Goal: Task Accomplishment & Management: Use online tool/utility

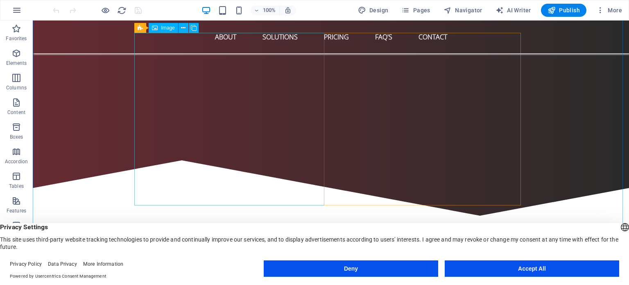
scroll to position [409, 0]
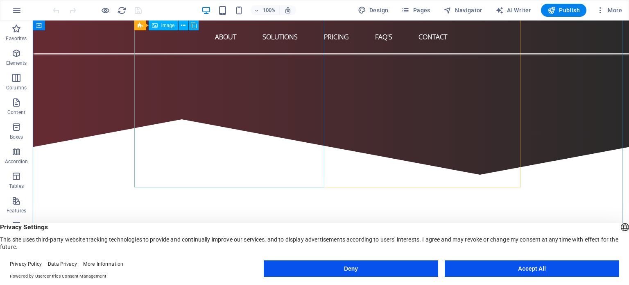
click at [255, 219] on figure at bounding box center [197, 272] width 118 height 107
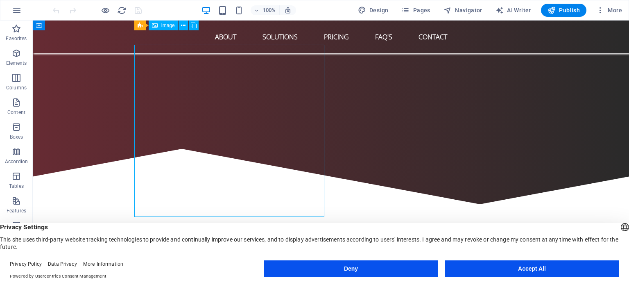
scroll to position [369, 0]
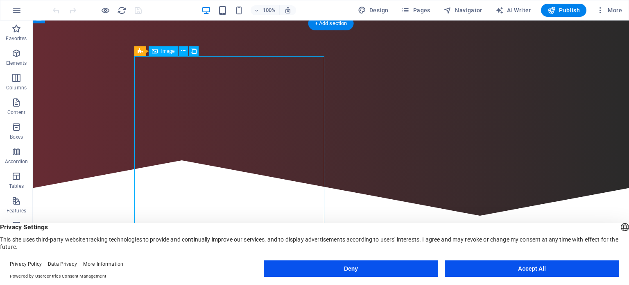
drag, startPoint x: 234, startPoint y: 129, endPoint x: 89, endPoint y: 129, distance: 144.5
select select "%"
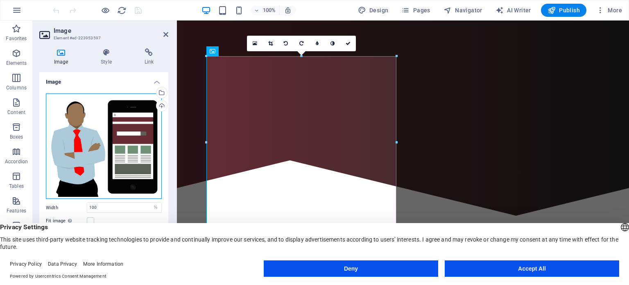
click at [108, 113] on div "Drag files here, click to choose files or select files from Files or our free s…" at bounding box center [104, 146] width 116 height 106
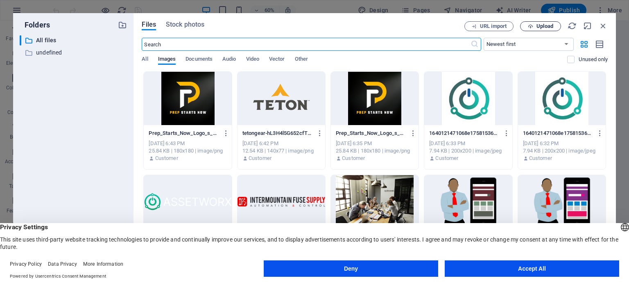
click at [544, 29] on button "Upload" at bounding box center [540, 26] width 41 height 10
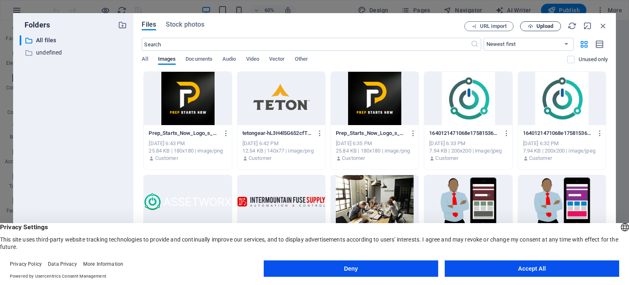
click at [535, 25] on span "Upload" at bounding box center [541, 26] width 34 height 5
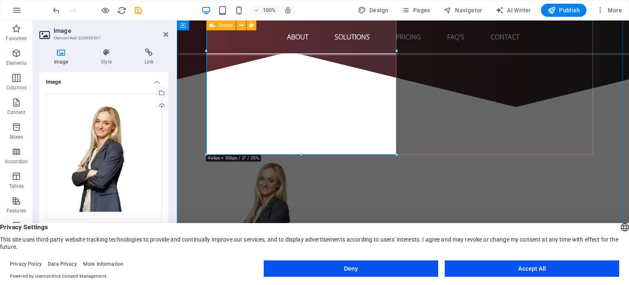
scroll to position [409, 0]
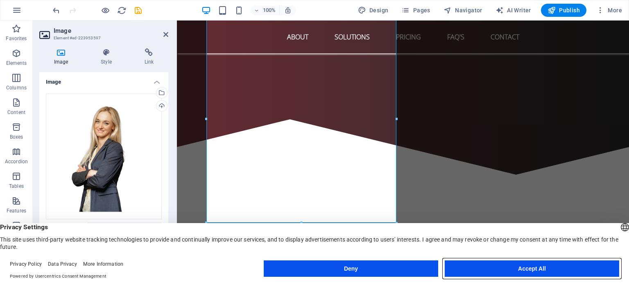
click at [538, 270] on button "Accept All" at bounding box center [532, 268] width 174 height 16
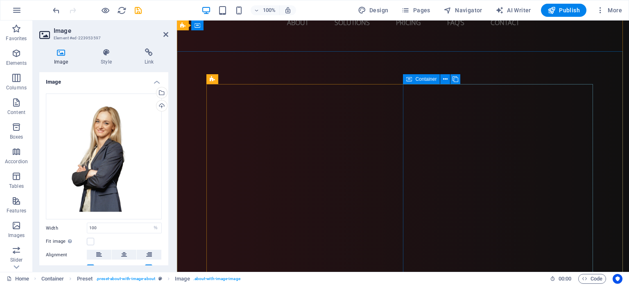
scroll to position [0, 0]
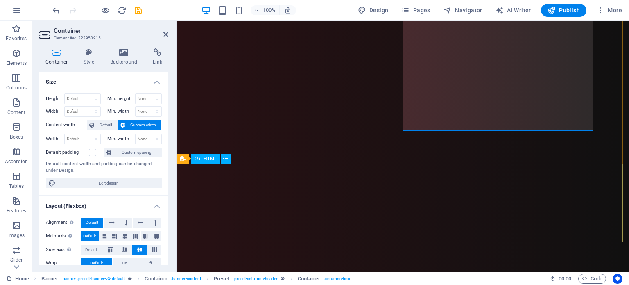
scroll to position [123, 0]
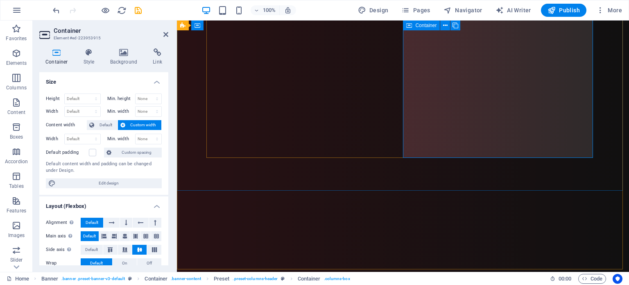
click at [483, 141] on div at bounding box center [403, 242] width 387 height 240
click at [95, 59] on h4 "Style" at bounding box center [90, 56] width 27 height 17
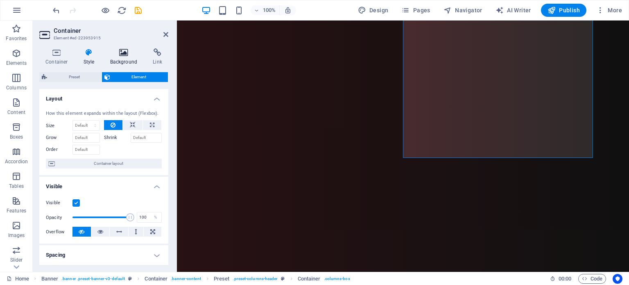
click at [114, 59] on h4 "Background" at bounding box center [125, 56] width 43 height 17
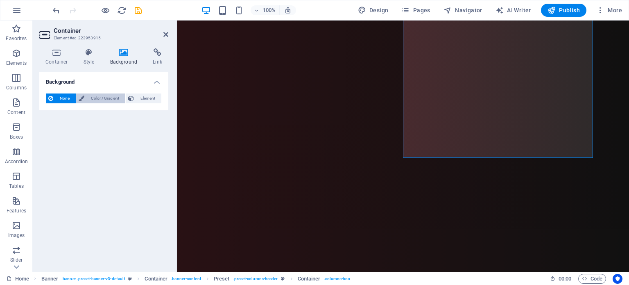
click at [105, 99] on span "Color / Gradient" at bounding box center [105, 98] width 36 height 10
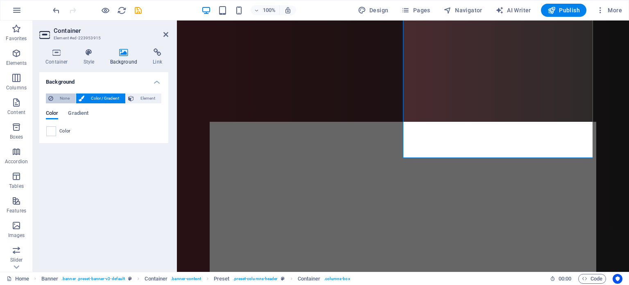
click at [73, 97] on button "None" at bounding box center [61, 98] width 30 height 10
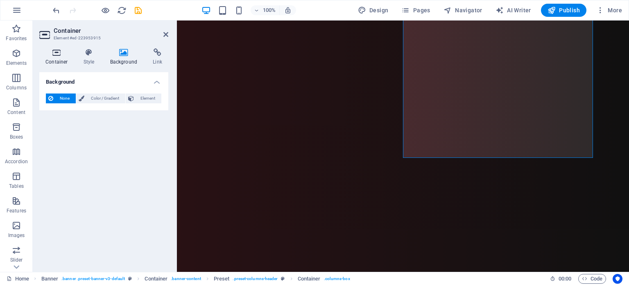
drag, startPoint x: 62, startPoint y: 60, endPoint x: 66, endPoint y: 62, distance: 4.4
click at [62, 60] on h4 "Container" at bounding box center [58, 56] width 38 height 17
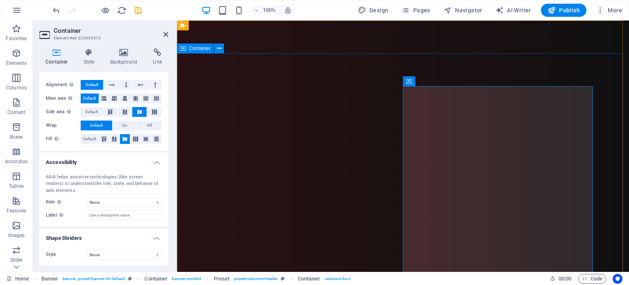
scroll to position [0, 0]
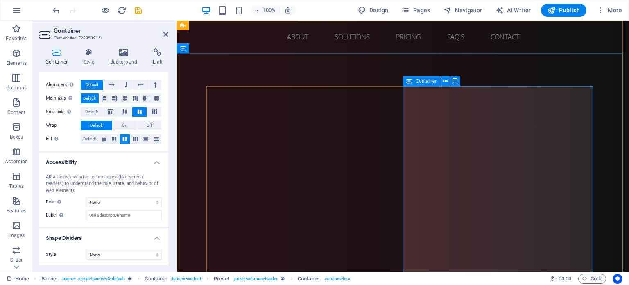
click at [443, 83] on icon at bounding box center [445, 81] width 5 height 9
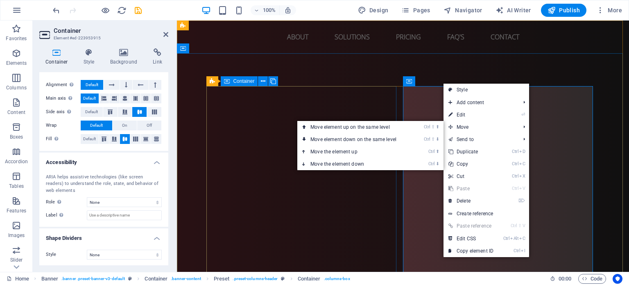
click at [305, 190] on div "Design. Build. Host. Excel. Network Providers Inc. offers tailored web solution…" at bounding box center [403, 163] width 387 height 155
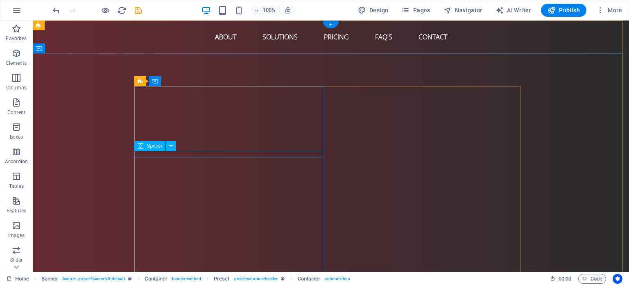
click at [267, 156] on div at bounding box center [331, 154] width 387 height 7
select select "rem"
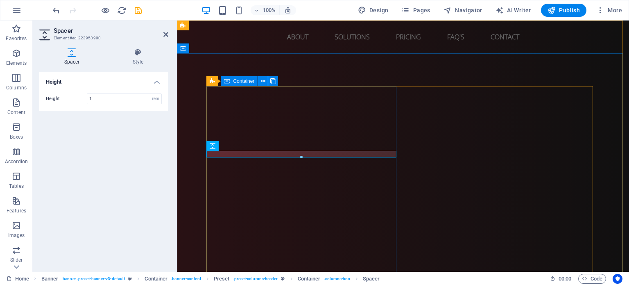
click at [327, 118] on div "Design. Build. Host. Excel. Network Providers Inc. offers tailored web solution…" at bounding box center [403, 163] width 387 height 155
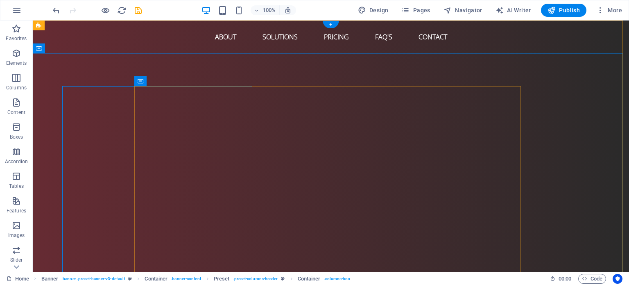
click at [327, 118] on div "Design. Build. Host. Excel. Network Providers Inc. offers tailored web solution…" at bounding box center [331, 285] width 387 height 398
click at [183, 118] on div "Design. Build. Host. Excel. Network Providers Inc. offers tailored web solution…" at bounding box center [331, 163] width 387 height 155
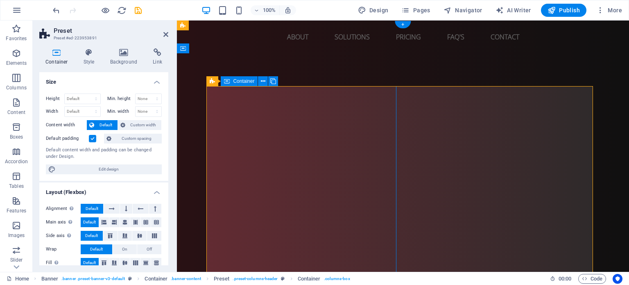
click at [327, 118] on div "Design. Build. Host. Excel. Network Providers Inc. offers tailored web solution…" at bounding box center [403, 163] width 387 height 155
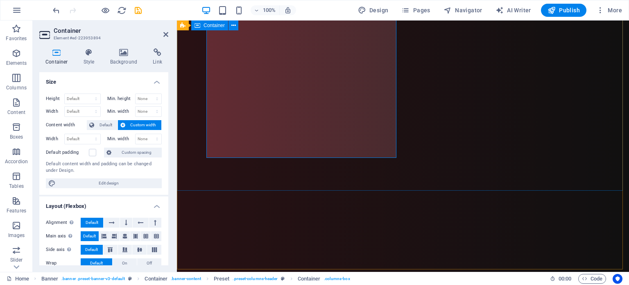
scroll to position [123, 0]
click at [417, 134] on div at bounding box center [403, 242] width 387 height 240
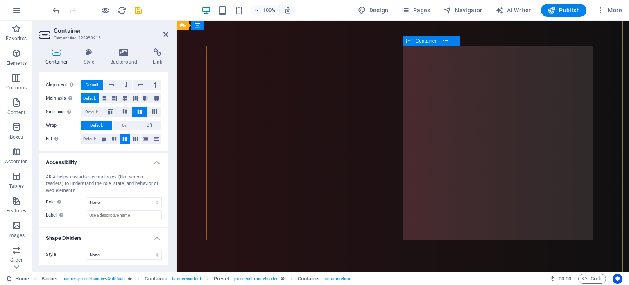
scroll to position [0, 0]
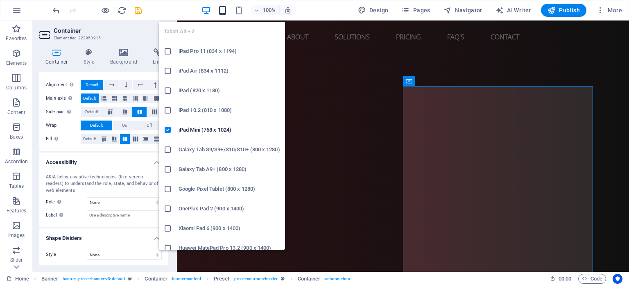
click at [221, 7] on icon "button" at bounding box center [222, 10] width 9 height 9
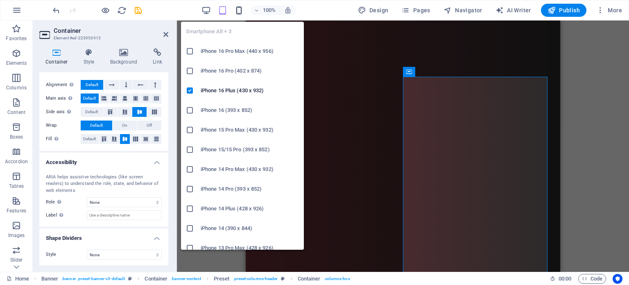
click at [238, 11] on icon "button" at bounding box center [238, 10] width 9 height 9
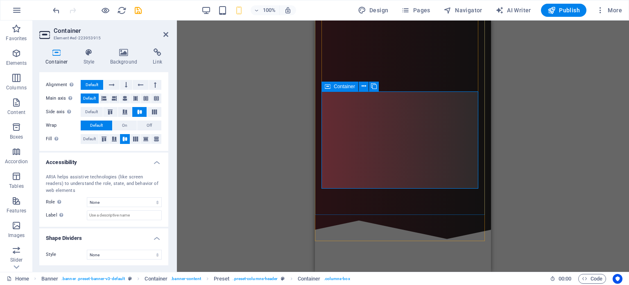
scroll to position [164, 0]
click at [419, 135] on div at bounding box center [402, 138] width 163 height 101
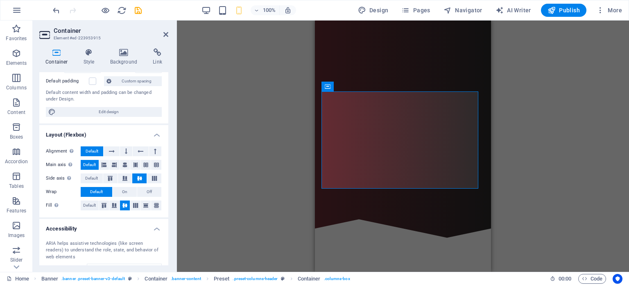
scroll to position [0, 0]
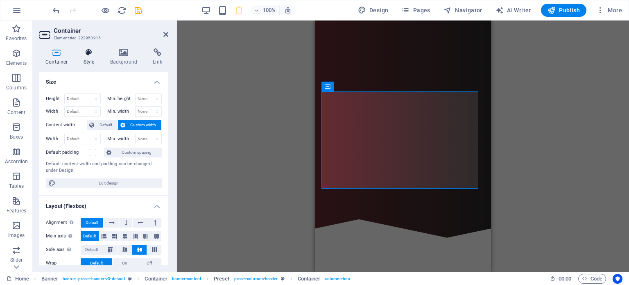
click at [93, 63] on h4 "Style" at bounding box center [90, 56] width 27 height 17
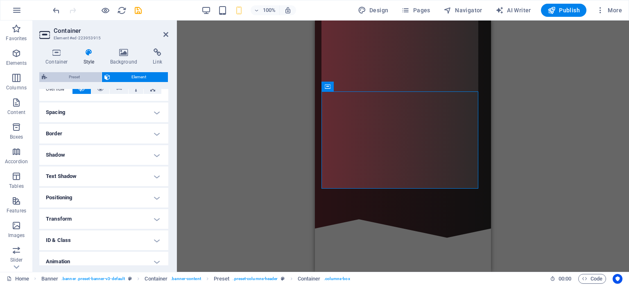
scroll to position [129, 0]
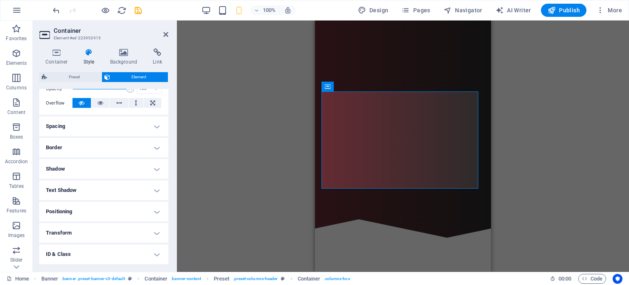
click at [116, 65] on div "Container Style Background Link Size Height Default px rem % vh vw Min. height …" at bounding box center [103, 156] width 129 height 217
click at [120, 62] on h4 "Background" at bounding box center [125, 56] width 43 height 17
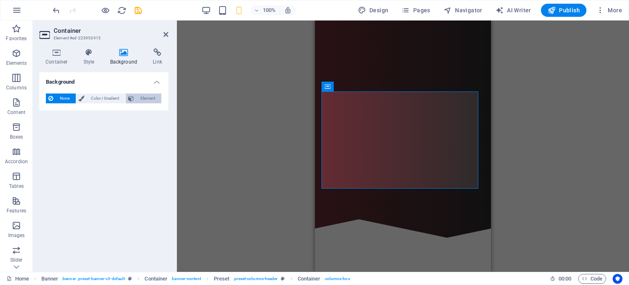
click at [140, 94] on span "Element" at bounding box center [147, 98] width 23 height 10
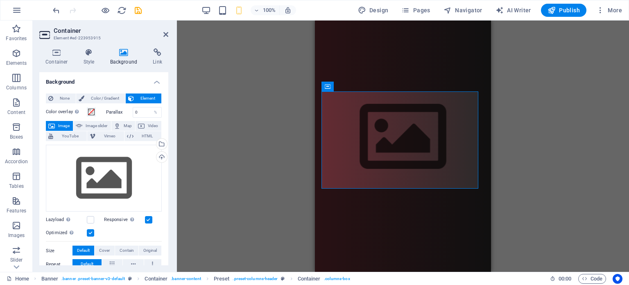
click at [65, 66] on div "Container Style Background Link Size Height Default px rem % vh vw Min. height …" at bounding box center [103, 156] width 129 height 217
click at [64, 61] on h4 "Container" at bounding box center [58, 56] width 38 height 17
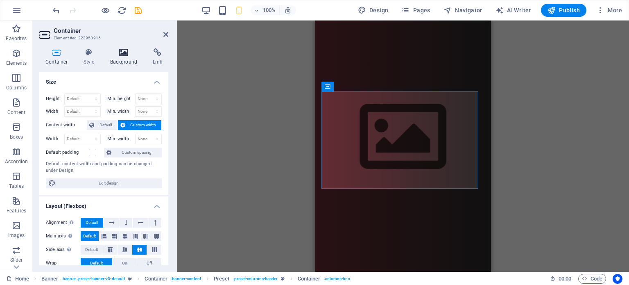
click at [123, 61] on h4 "Background" at bounding box center [125, 56] width 43 height 17
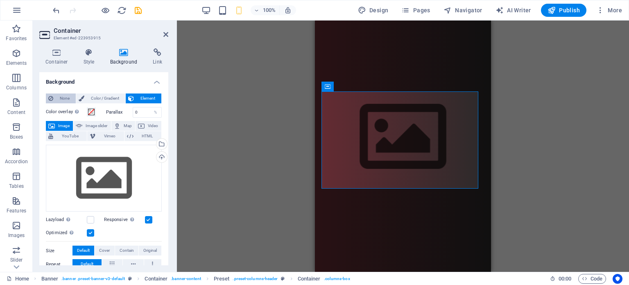
click at [58, 97] on span "None" at bounding box center [65, 98] width 18 height 10
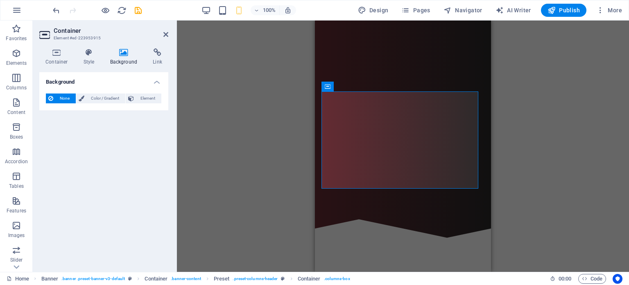
click at [165, 39] on header "Container Element #ed-223953915" at bounding box center [103, 30] width 129 height 21
click at [165, 35] on icon at bounding box center [165, 34] width 5 height 7
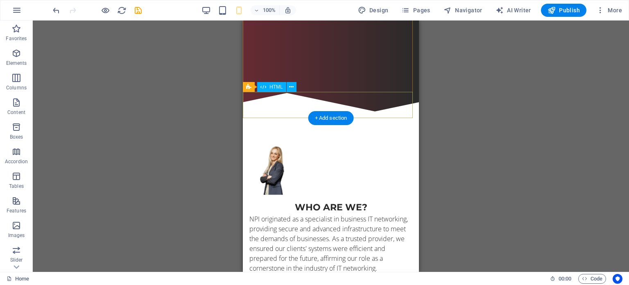
scroll to position [287, 0]
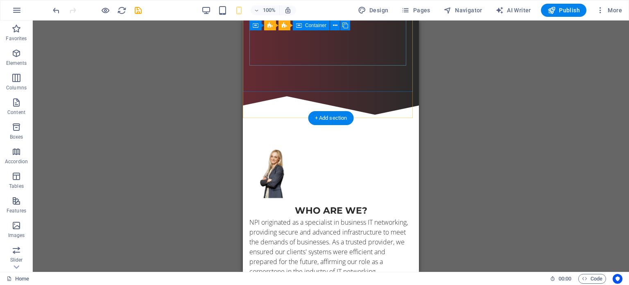
click at [331, 32] on div at bounding box center [330, 15] width 163 height 101
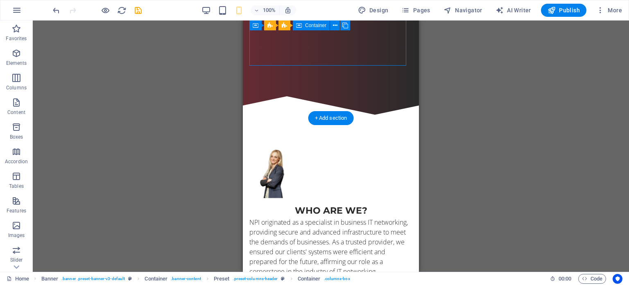
click at [331, 32] on div at bounding box center [330, 15] width 163 height 101
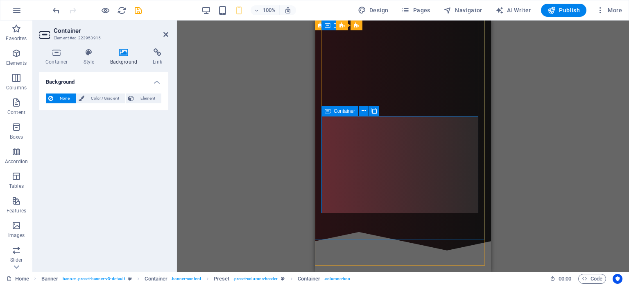
scroll to position [164, 0]
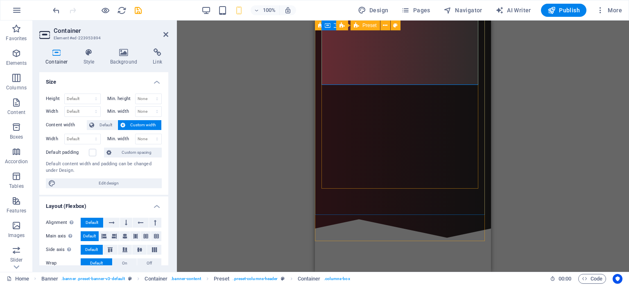
click at [393, 88] on div "Design. Build. Host. Excel. Network Providers Inc. offers tailored web solution…" at bounding box center [402, 47] width 163 height 283
click at [465, 88] on div "Design. Build. Host. Excel. Network Providers Inc. offers tailored web solution…" at bounding box center [402, 47] width 163 height 283
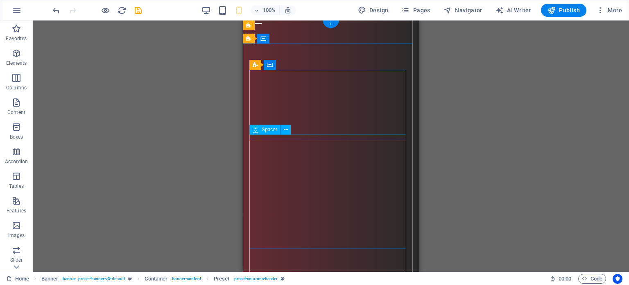
scroll to position [0, 0]
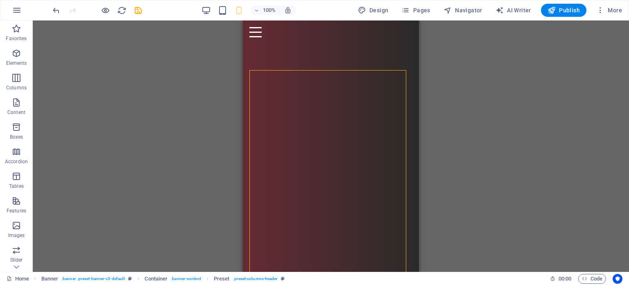
click at [215, 13] on div "100%" at bounding box center [248, 10] width 95 height 13
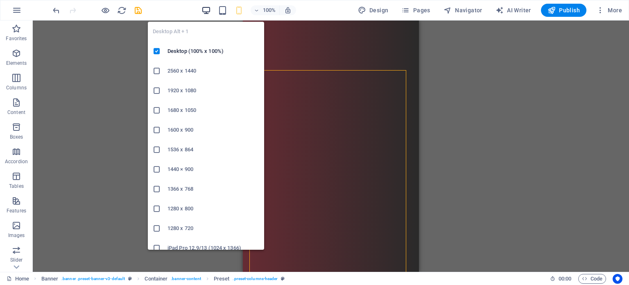
click at [211, 13] on icon "button" at bounding box center [205, 10] width 9 height 9
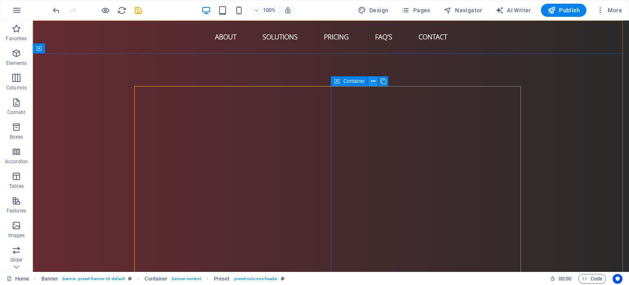
click at [376, 84] on button at bounding box center [373, 81] width 10 height 10
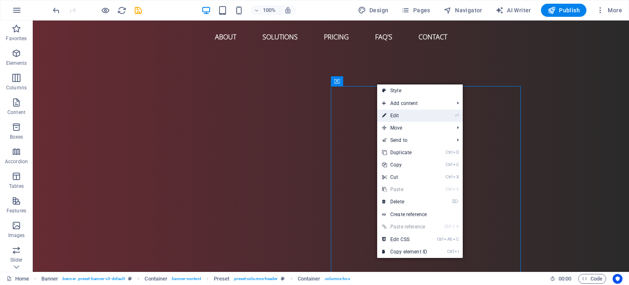
click at [414, 114] on link "⏎ Edit" at bounding box center [404, 115] width 55 height 12
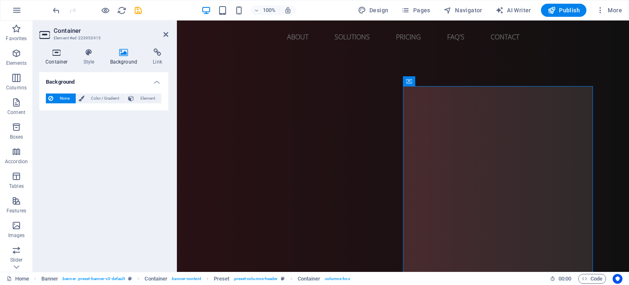
click at [57, 63] on h4 "Container" at bounding box center [58, 56] width 38 height 17
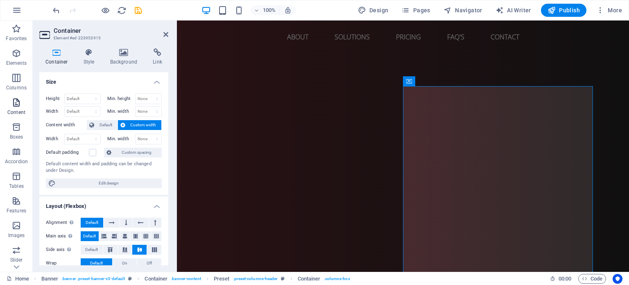
click at [23, 106] on span "Content" at bounding box center [16, 107] width 33 height 20
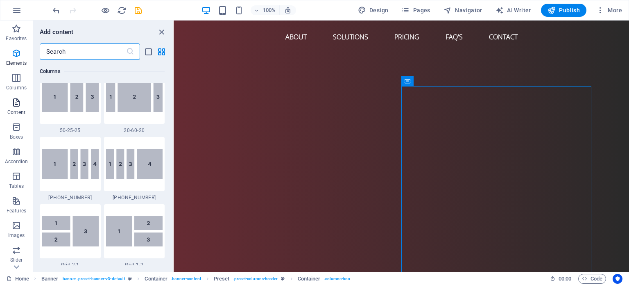
scroll to position [1433, 0]
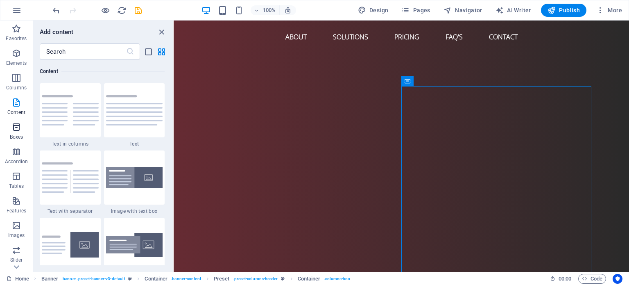
click at [20, 130] on icon "button" at bounding box center [16, 127] width 10 height 10
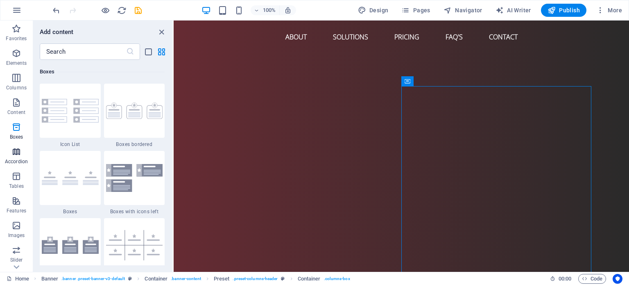
click at [21, 152] on icon "button" at bounding box center [16, 152] width 10 height 10
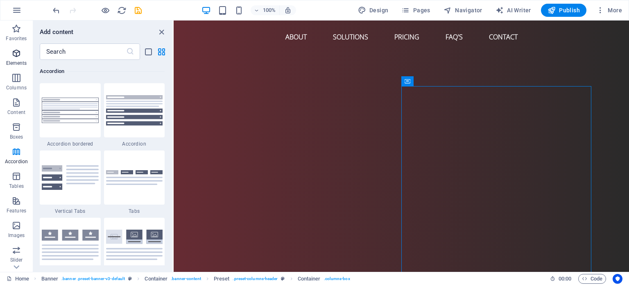
click at [24, 66] on p "Elements" at bounding box center [16, 63] width 21 height 7
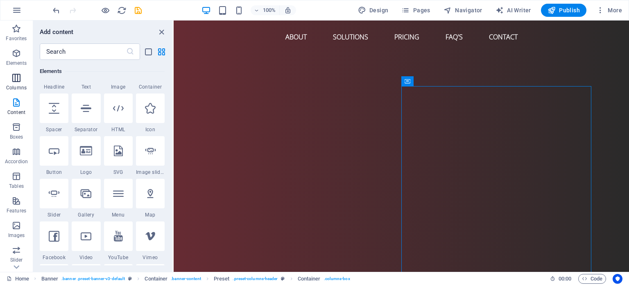
scroll to position [87, 0]
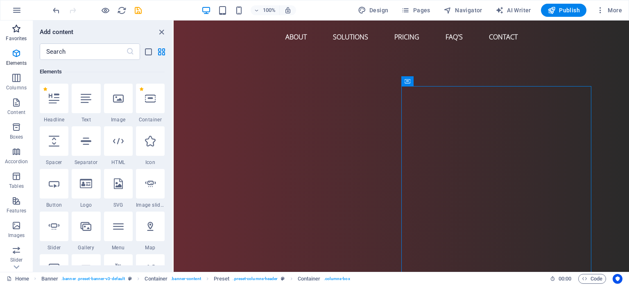
click at [9, 38] on p "Favorites" at bounding box center [16, 38] width 21 height 7
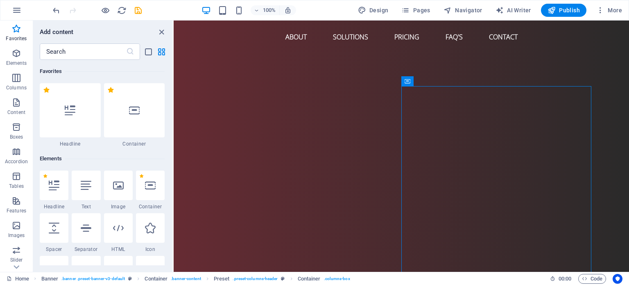
scroll to position [0, 0]
click at [608, 9] on span "More" at bounding box center [609, 10] width 26 height 8
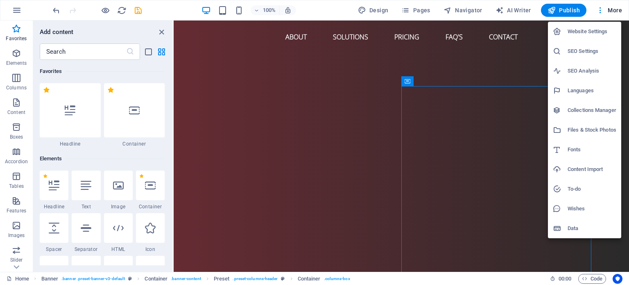
click at [605, 11] on div at bounding box center [314, 142] width 629 height 285
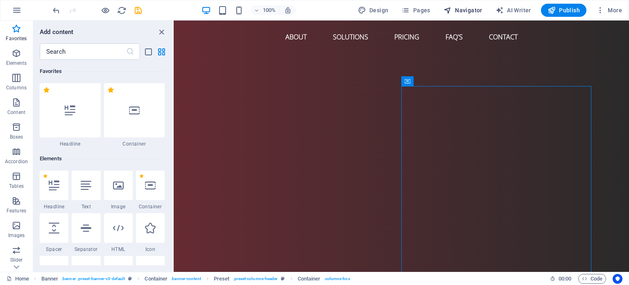
click at [468, 13] on span "Navigator" at bounding box center [462, 10] width 39 height 8
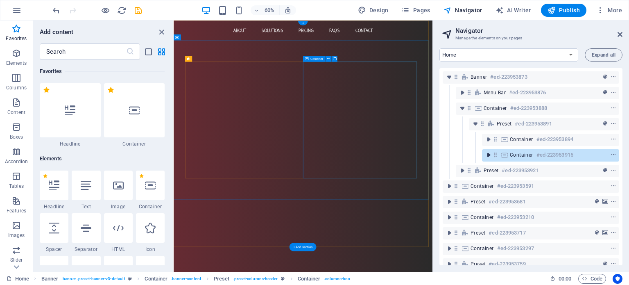
click at [487, 153] on icon "toggle-expand" at bounding box center [488, 155] width 8 height 8
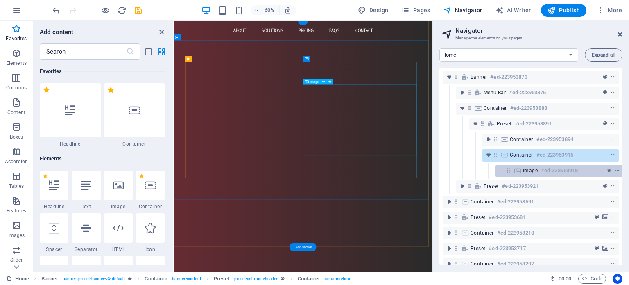
click at [523, 170] on span "Image" at bounding box center [530, 170] width 15 height 7
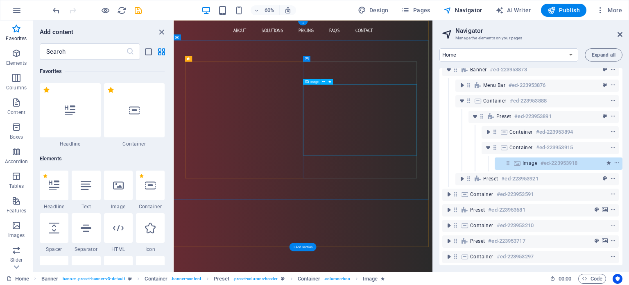
click at [529, 162] on span "Image" at bounding box center [529, 163] width 15 height 7
select select "%"
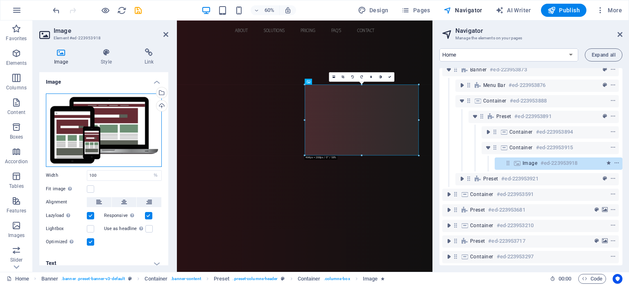
click at [112, 133] on div "Drag files here, click to choose files or select files from Files or our free s…" at bounding box center [104, 129] width 116 height 73
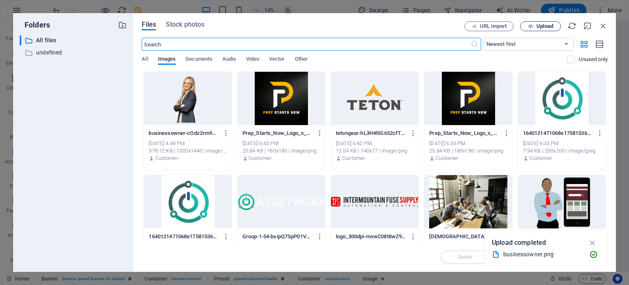
click at [540, 24] on span "Upload" at bounding box center [544, 26] width 17 height 5
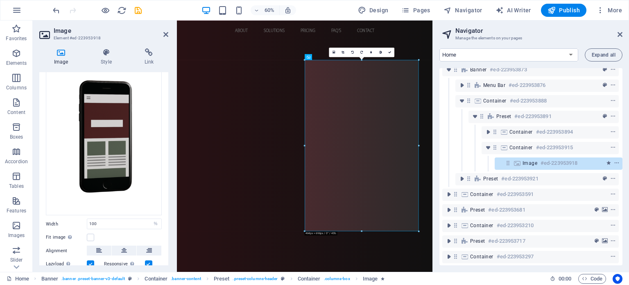
scroll to position [103, 0]
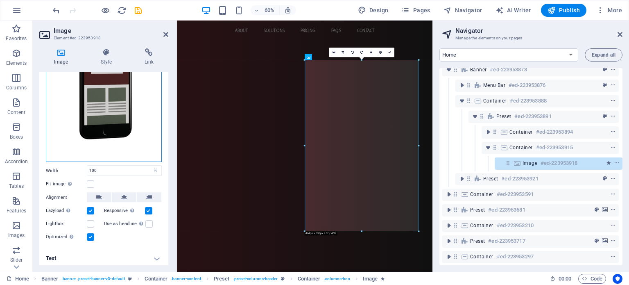
click at [122, 130] on div "Drag files here, click to choose files or select files from Files or our free s…" at bounding box center [104, 76] width 116 height 172
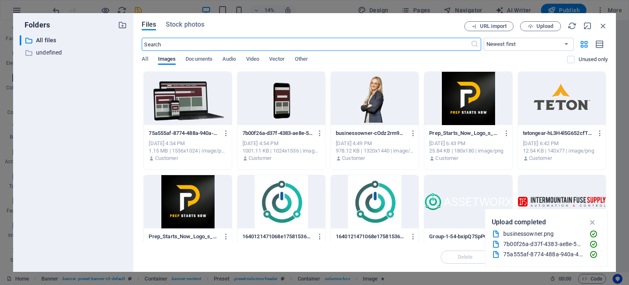
click at [176, 111] on div at bounding box center [188, 98] width 88 height 53
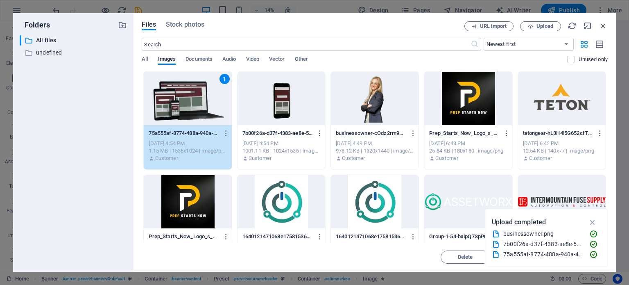
click at [171, 111] on div "1" at bounding box center [188, 98] width 88 height 53
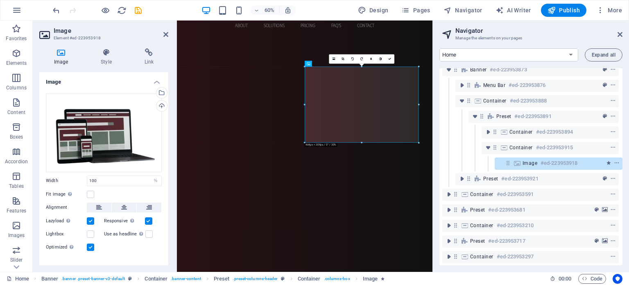
scroll to position [0, 0]
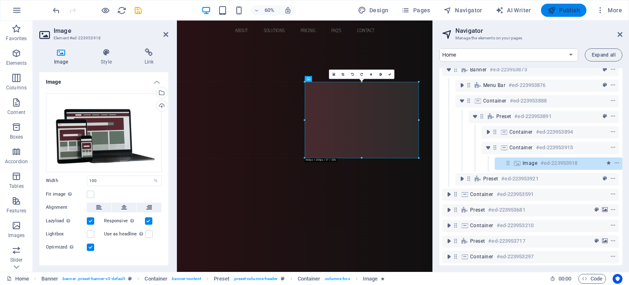
click at [574, 11] on span "Publish" at bounding box center [563, 10] width 32 height 8
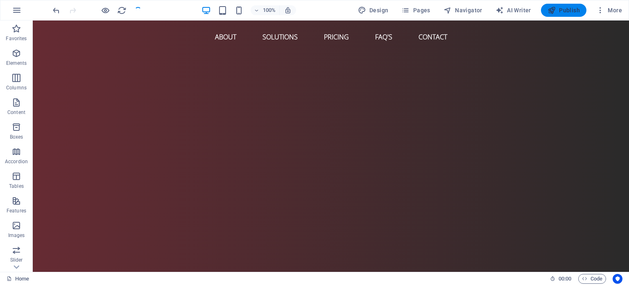
click at [554, 11] on icon "button" at bounding box center [551, 10] width 8 height 8
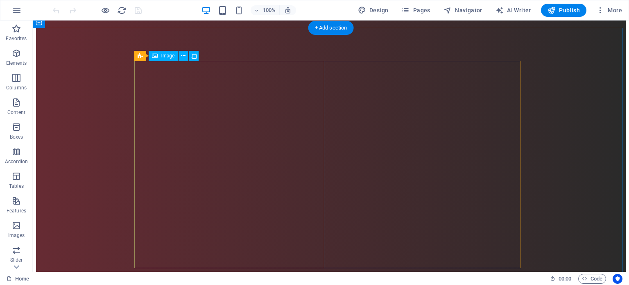
scroll to position [369, 0]
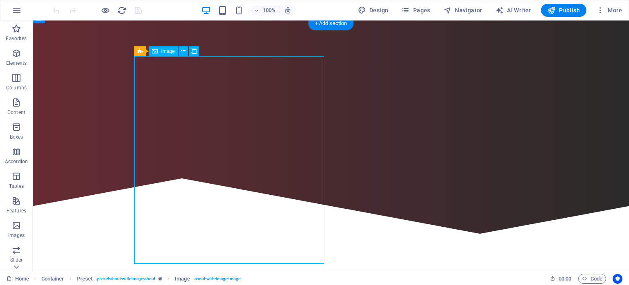
select select "%"
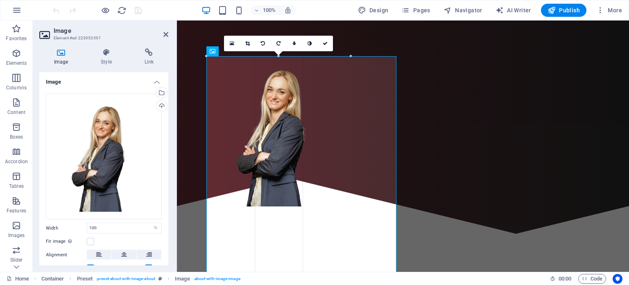
drag, startPoint x: 396, startPoint y: 158, endPoint x: 349, endPoint y: 152, distance: 47.9
type input "352"
select select "px"
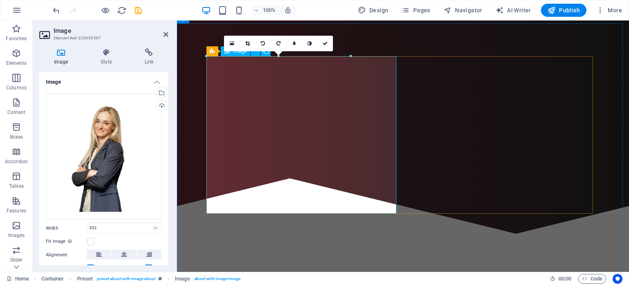
type input "100"
select select "%"
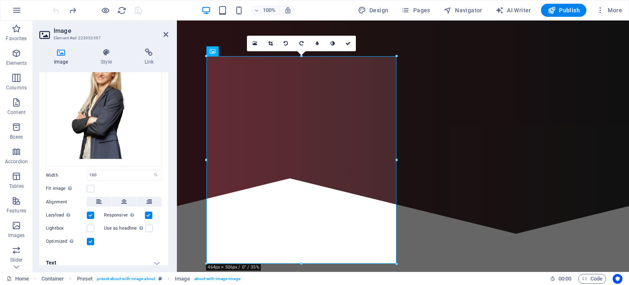
scroll to position [58, 0]
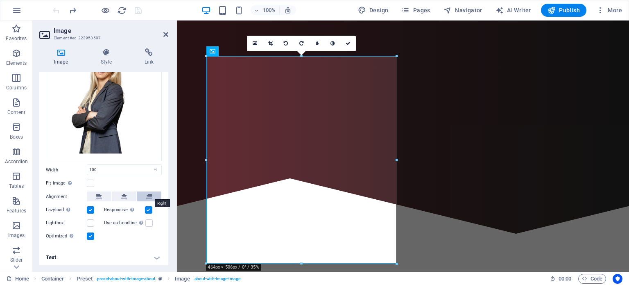
click at [152, 193] on button at bounding box center [149, 196] width 25 height 10
click at [119, 199] on div "Alignment" at bounding box center [104, 196] width 116 height 10
click at [121, 194] on icon at bounding box center [124, 196] width 6 height 10
click at [117, 193] on button at bounding box center [124, 196] width 25 height 10
click at [144, 179] on div "Fit image Automatically fit image to a fixed width and height" at bounding box center [104, 183] width 116 height 10
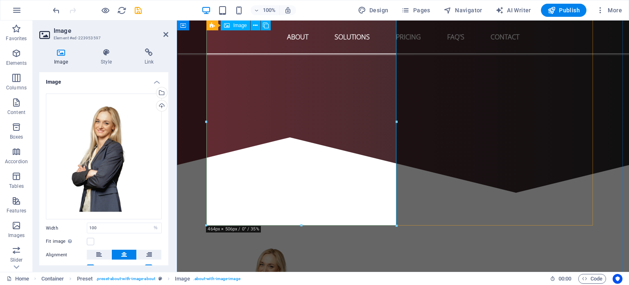
scroll to position [369, 0]
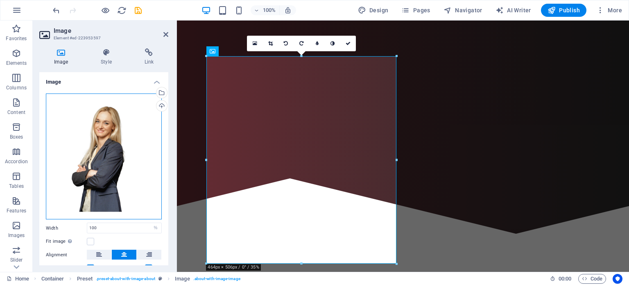
click at [106, 162] on div "Drag files here, click to choose files or select files from Files or our free s…" at bounding box center [104, 156] width 116 height 126
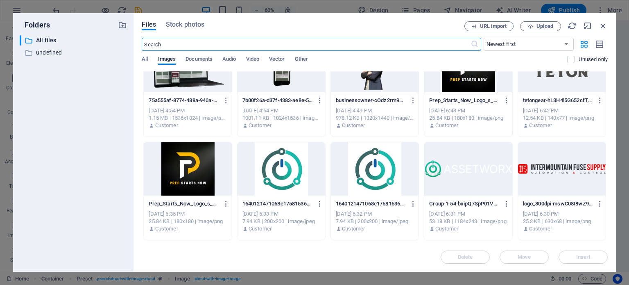
scroll to position [0, 0]
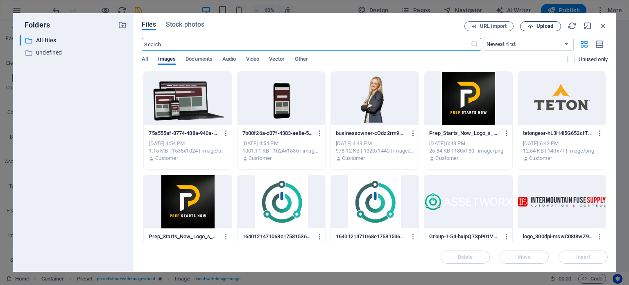
click at [531, 25] on icon "button" at bounding box center [530, 26] width 5 height 5
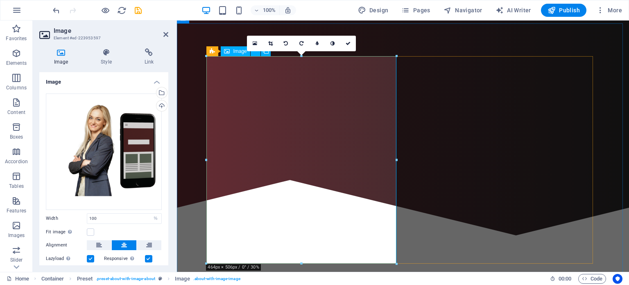
scroll to position [369, 0]
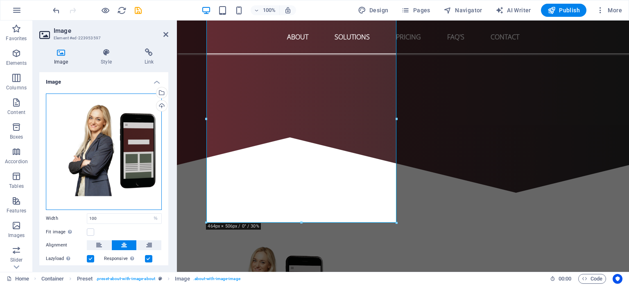
click at [113, 148] on div "Drag files here, click to choose files or select files from Files or our free s…" at bounding box center [104, 151] width 116 height 116
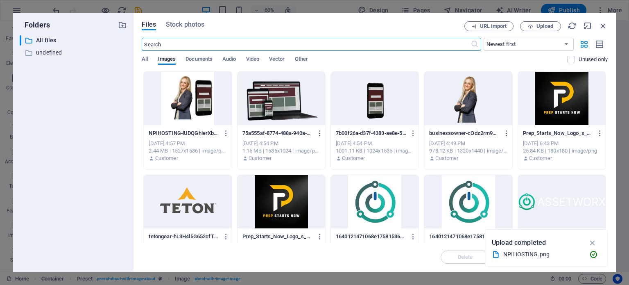
click at [171, 93] on div at bounding box center [188, 98] width 88 height 53
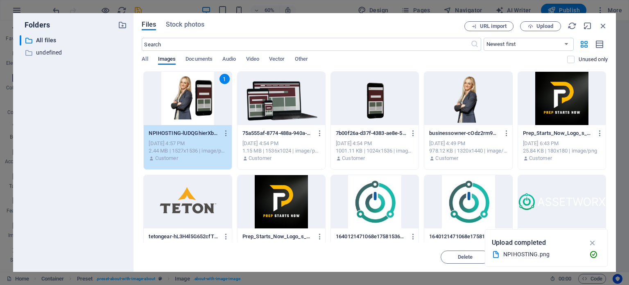
drag, startPoint x: 171, startPoint y: 93, endPoint x: 21, endPoint y: 86, distance: 150.0
click at [171, 93] on div "1" at bounding box center [188, 98] width 88 height 53
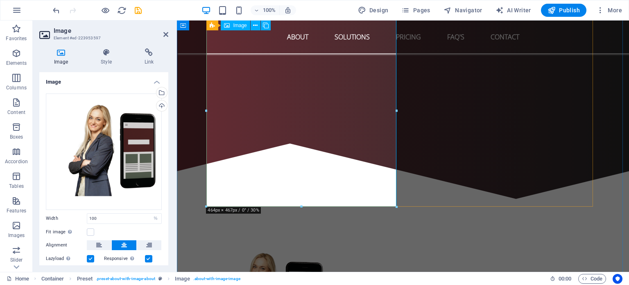
scroll to position [328, 0]
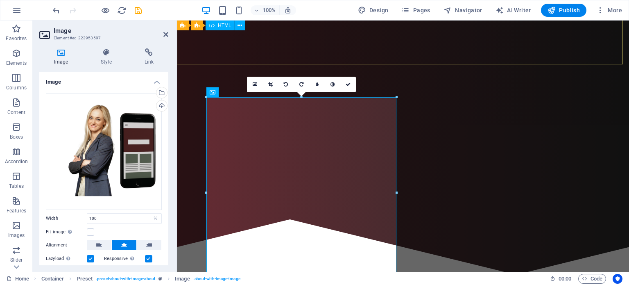
click at [573, 207] on div at bounding box center [403, 246] width 452 height 79
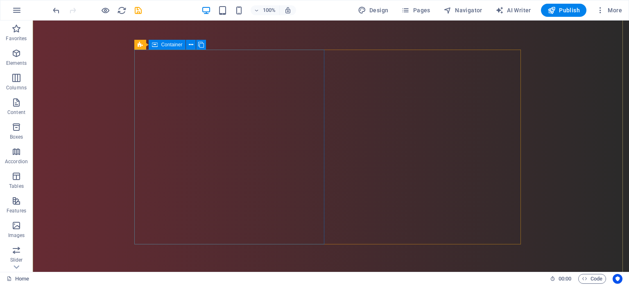
scroll to position [41, 0]
click at [467, 14] on span "Navigator" at bounding box center [462, 10] width 39 height 8
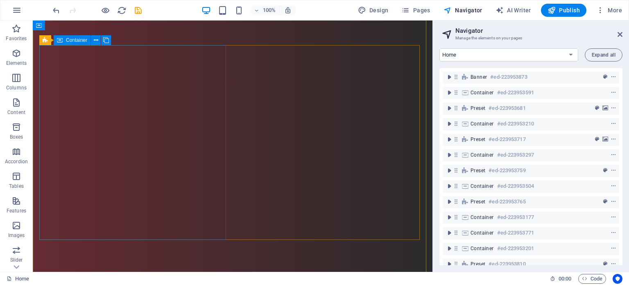
click at [186, 120] on div "Design. Build. Host. Excel. Network Providers Inc. offers tailored web solution…" at bounding box center [232, 122] width 387 height 155
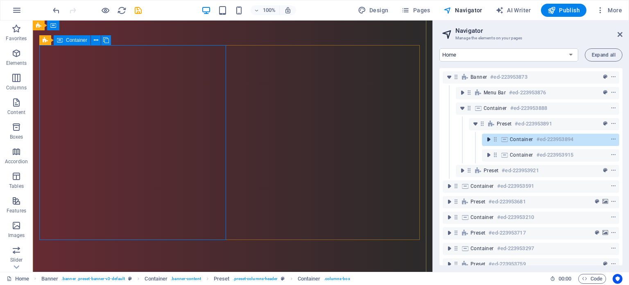
click at [488, 140] on icon "toggle-expand" at bounding box center [488, 139] width 8 height 8
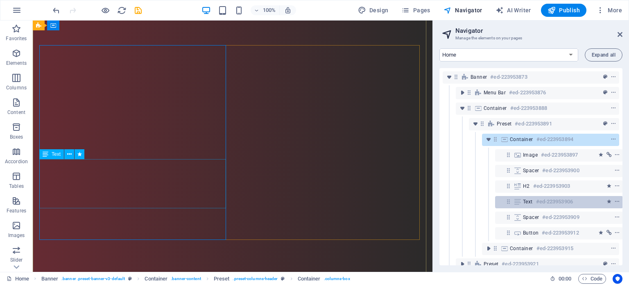
click at [547, 203] on h6 "#ed-223953906" at bounding box center [554, 202] width 37 height 10
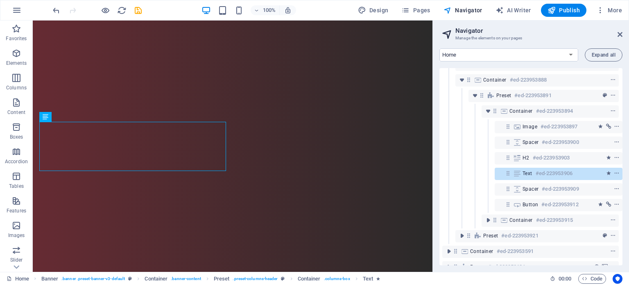
scroll to position [38, 2]
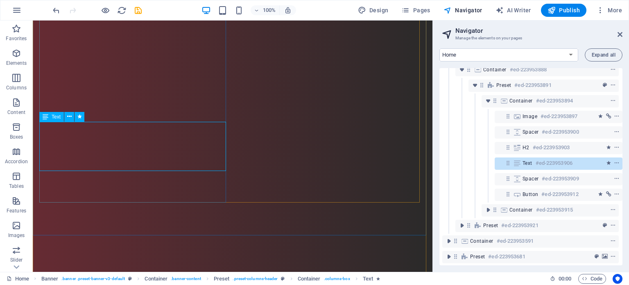
click at [542, 165] on h6 "#ed-223953906" at bounding box center [554, 163] width 37 height 10
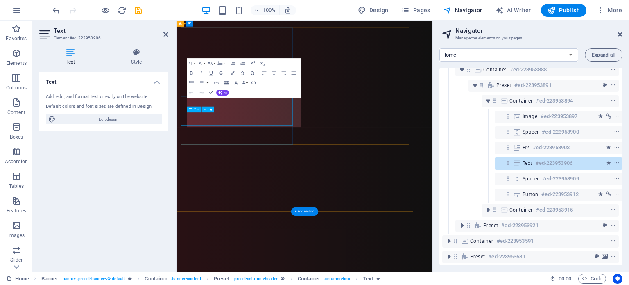
scroll to position [54, 0]
click at [550, 163] on h6 "#ed-223953906" at bounding box center [554, 163] width 37 height 10
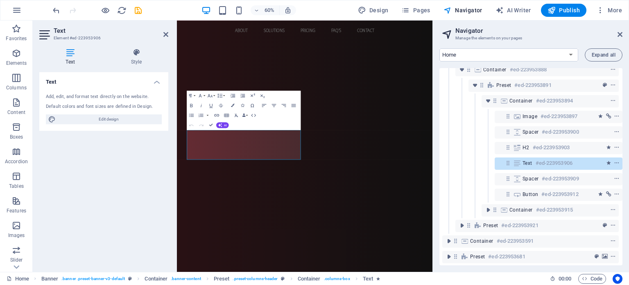
click at [111, 109] on div "Default colors and font sizes are defined in Design." at bounding box center [104, 106] width 116 height 7
click at [114, 118] on span "Edit design" at bounding box center [108, 119] width 101 height 10
select select "px"
select select "400"
select select "px"
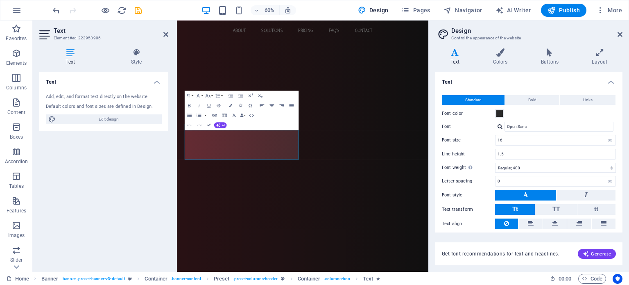
scroll to position [25, 0]
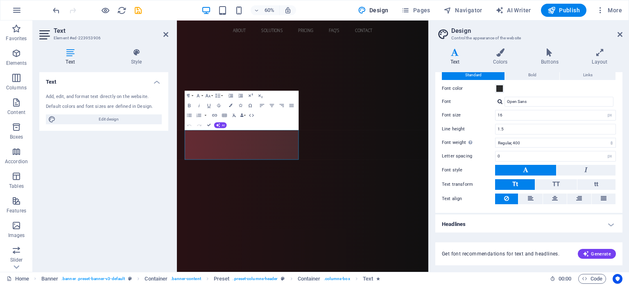
click at [556, 220] on h4 "Headlines" at bounding box center [528, 224] width 187 height 20
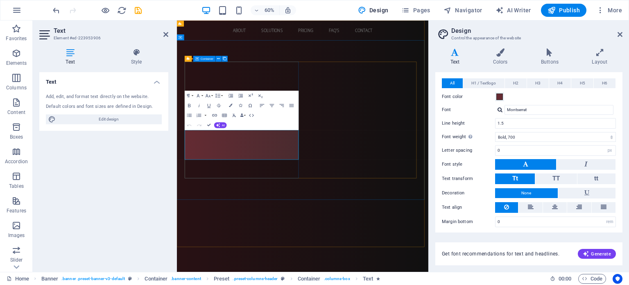
click at [289, 227] on div "Design. Build. Host. Excel. Network Providers Inc. offers tailored web solution…" at bounding box center [386, 163] width 387 height 155
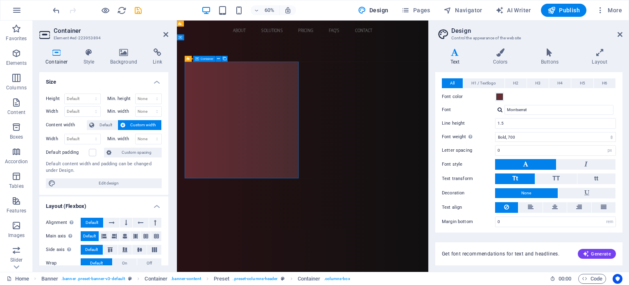
click at [289, 227] on div "Design. Build. Host. Excel. Network Providers Inc. offers tailored web solution…" at bounding box center [386, 163] width 387 height 155
click at [620, 34] on icon at bounding box center [619, 34] width 5 height 7
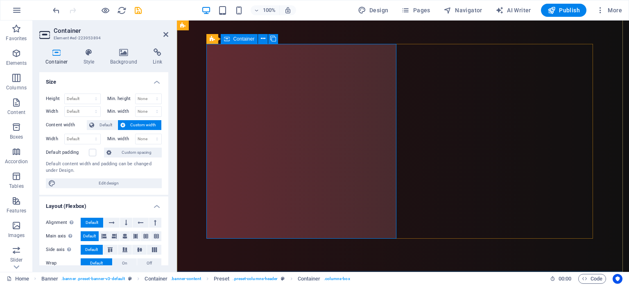
scroll to position [82, 0]
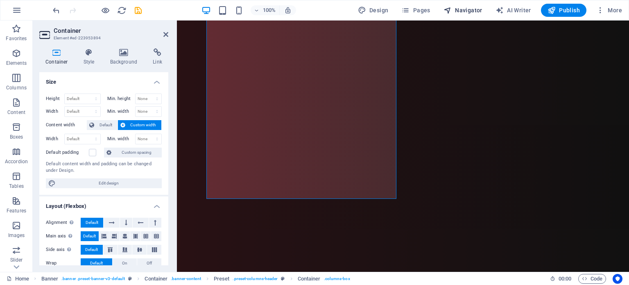
click at [479, 7] on span "Navigator" at bounding box center [462, 10] width 39 height 8
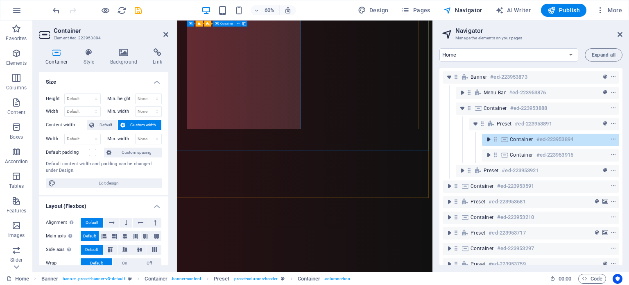
click at [490, 140] on icon "toggle-expand" at bounding box center [488, 139] width 8 height 8
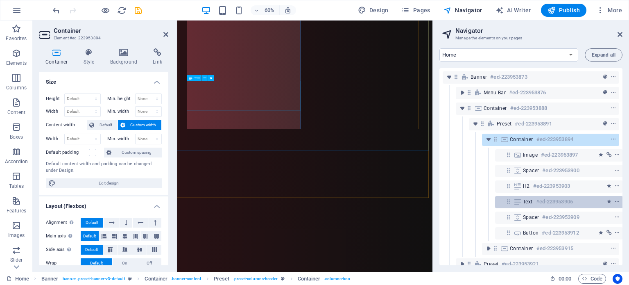
click at [531, 201] on span "Text" at bounding box center [528, 201] width 10 height 7
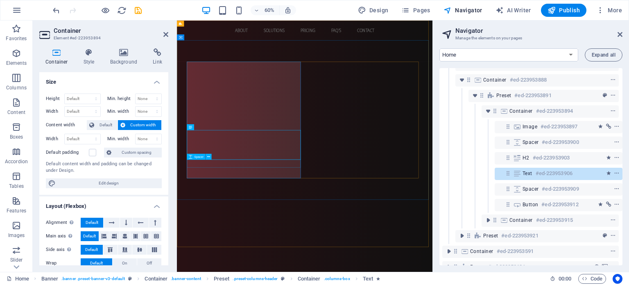
scroll to position [38, 2]
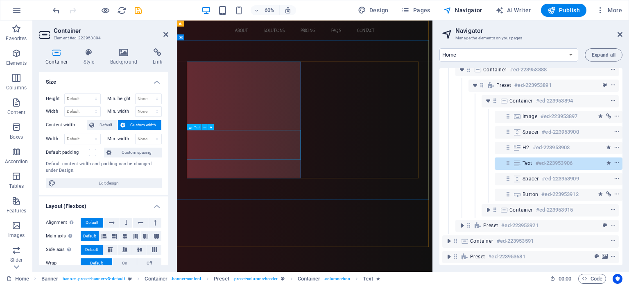
click at [614, 160] on icon "context-menu" at bounding box center [617, 163] width 6 height 6
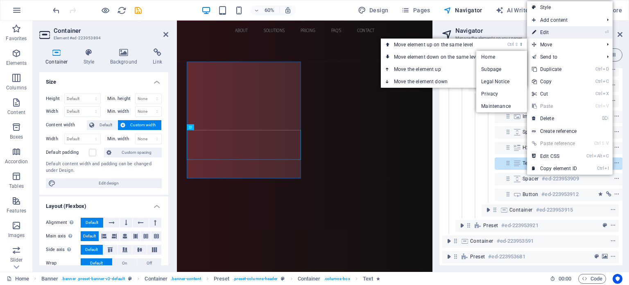
click at [557, 30] on link "⏎ Edit" at bounding box center [554, 32] width 55 height 12
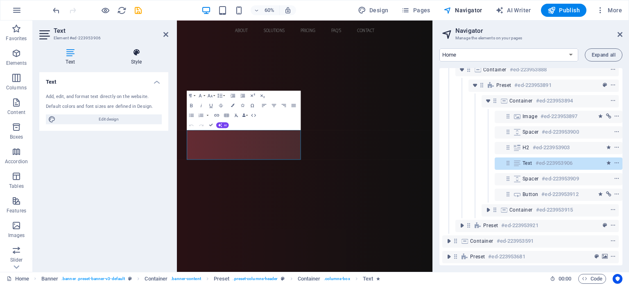
click at [141, 64] on h4 "Style" at bounding box center [136, 56] width 64 height 17
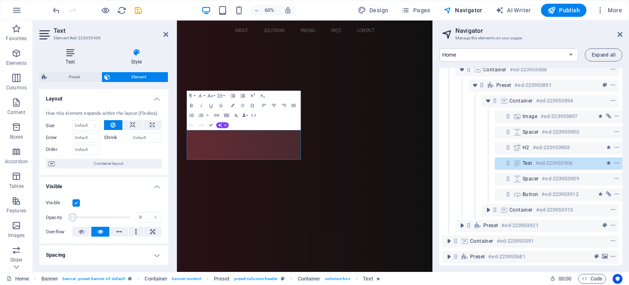
click at [77, 52] on icon at bounding box center [70, 52] width 62 height 8
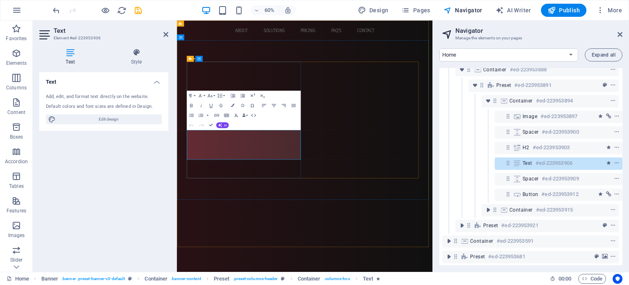
click at [516, 163] on icon at bounding box center [517, 163] width 9 height 7
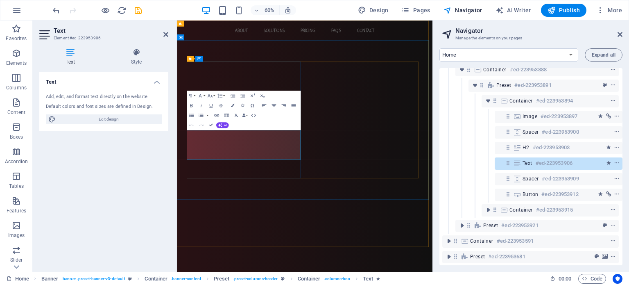
click at [516, 163] on icon at bounding box center [517, 163] width 9 height 7
click at [616, 161] on icon "context-menu" at bounding box center [617, 163] width 6 height 6
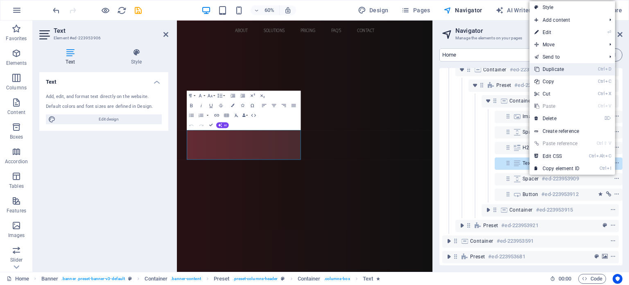
click at [562, 68] on link "Ctrl D Duplicate" at bounding box center [556, 69] width 55 height 12
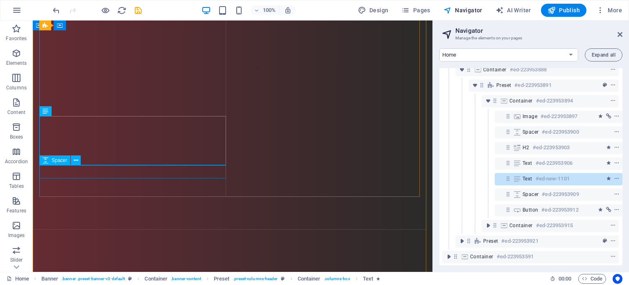
scroll to position [164, 0]
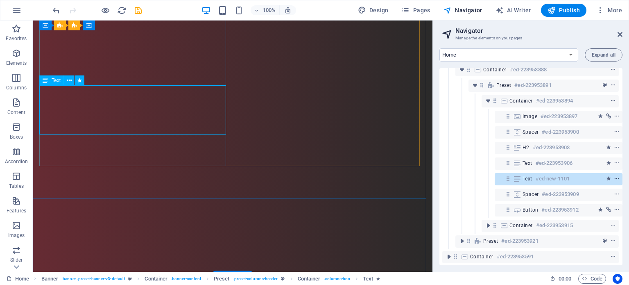
click at [614, 178] on icon "context-menu" at bounding box center [617, 179] width 6 height 6
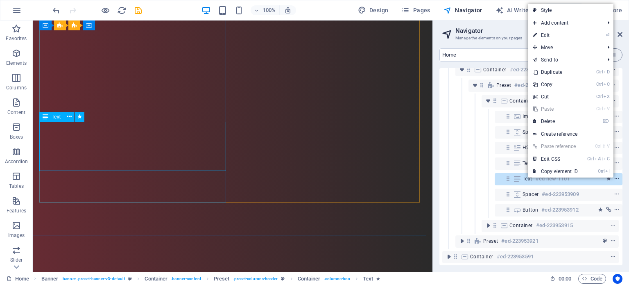
scroll to position [127, 0]
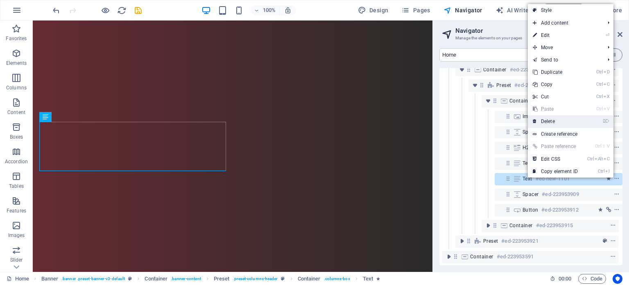
click at [568, 123] on link "⌦ Delete" at bounding box center [555, 121] width 55 height 12
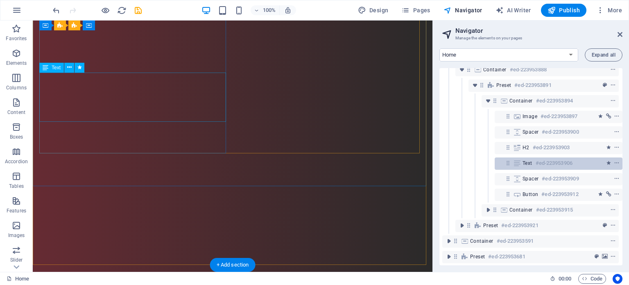
click at [538, 165] on h6 "#ed-223953906" at bounding box center [554, 163] width 37 height 10
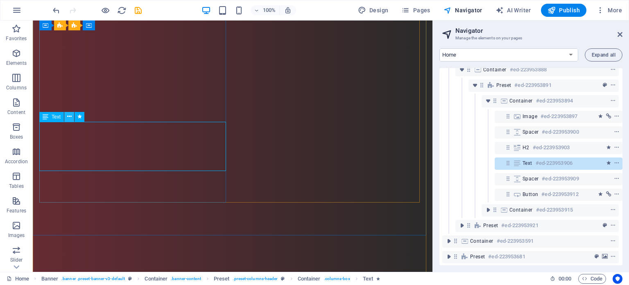
click at [67, 117] on icon at bounding box center [69, 116] width 5 height 9
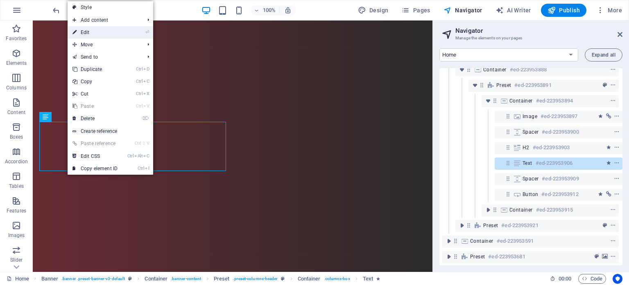
click at [108, 36] on link "⏎ Edit" at bounding box center [95, 32] width 55 height 12
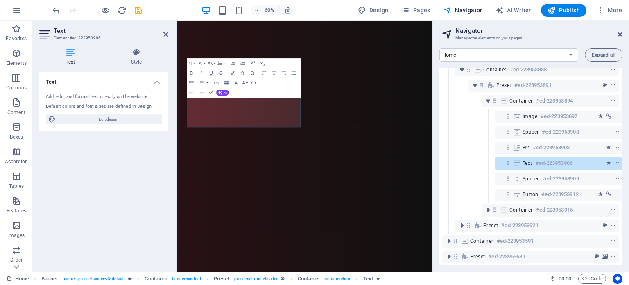
scroll to position [54, 0]
click at [259, 153] on div "Design. Build. Host. Excel. Network Providers Inc. offers tailored web solution…" at bounding box center [390, 109] width 387 height 155
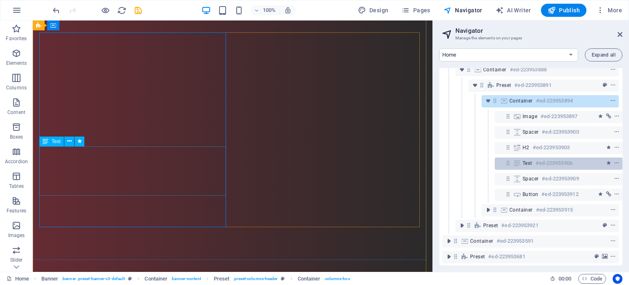
click at [536, 160] on h6 "#ed-223953906" at bounding box center [554, 163] width 37 height 10
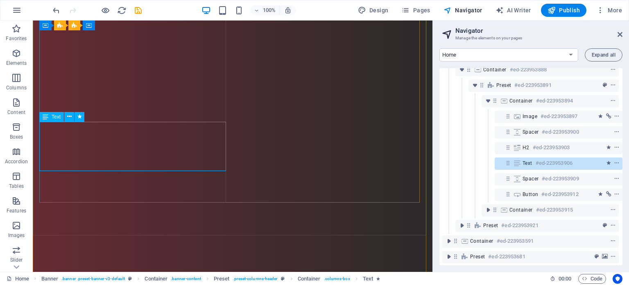
click at [47, 117] on icon at bounding box center [46, 117] width 6 height 10
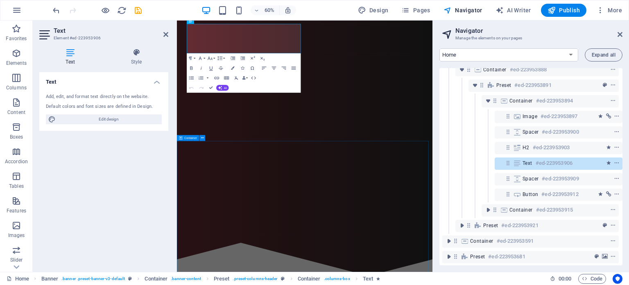
scroll to position [176, 0]
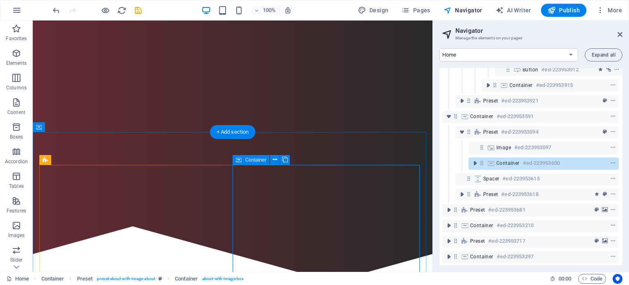
scroll to position [381, 0]
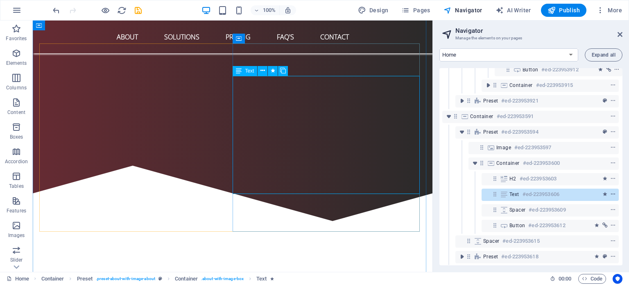
click at [610, 192] on icon "context-menu" at bounding box center [613, 194] width 6 height 6
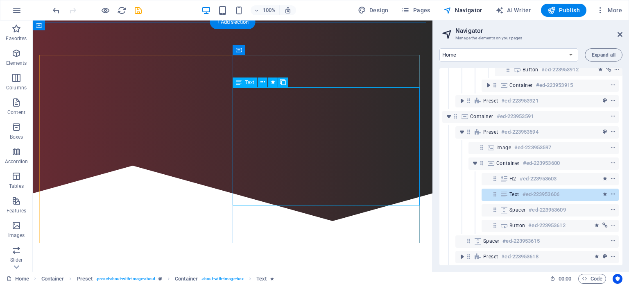
scroll to position [370, 0]
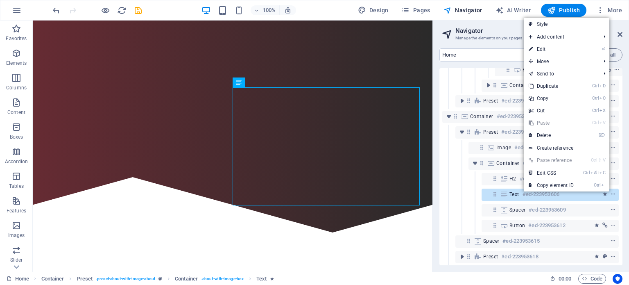
drag, startPoint x: 552, startPoint y: 87, endPoint x: 550, endPoint y: 93, distance: 6.5
click at [552, 87] on link "Ctrl D Duplicate" at bounding box center [551, 86] width 55 height 12
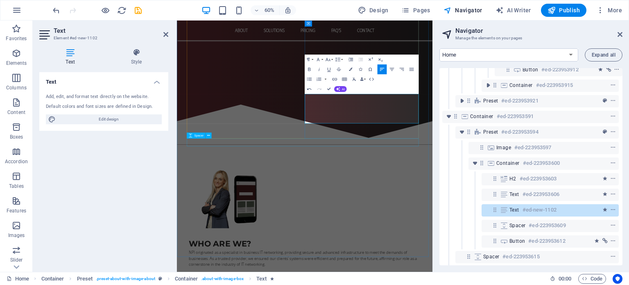
scroll to position [375, 0]
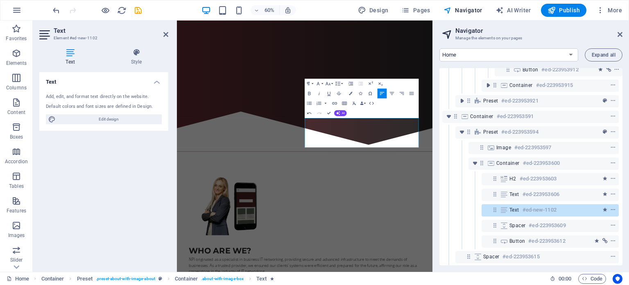
click at [623, 35] on aside "Navigator Manage the elements on your pages Home Subpage Legal Notice Privacy M…" at bounding box center [530, 145] width 197 height 251
click at [620, 35] on icon at bounding box center [619, 34] width 5 height 7
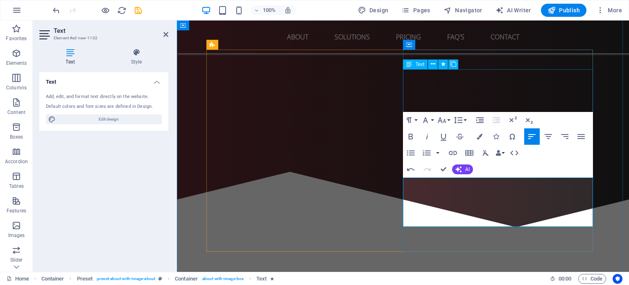
drag, startPoint x: 578, startPoint y: 88, endPoint x: 734, endPoint y: 84, distance: 155.6
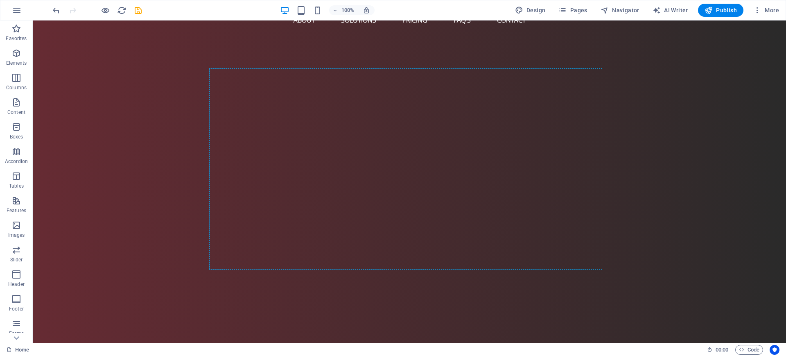
scroll to position [0, 0]
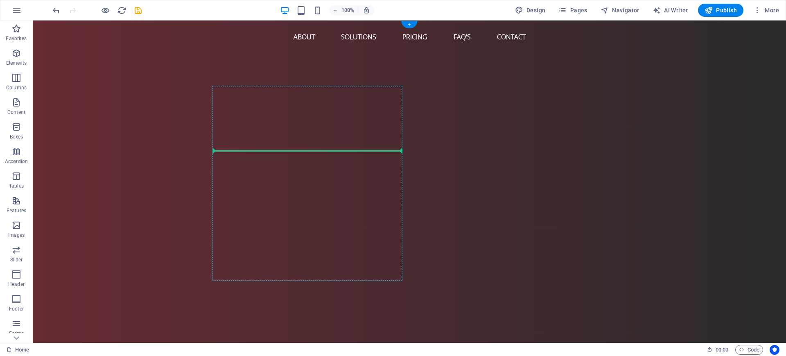
drag, startPoint x: 525, startPoint y: 296, endPoint x: 320, endPoint y: 153, distance: 250.6
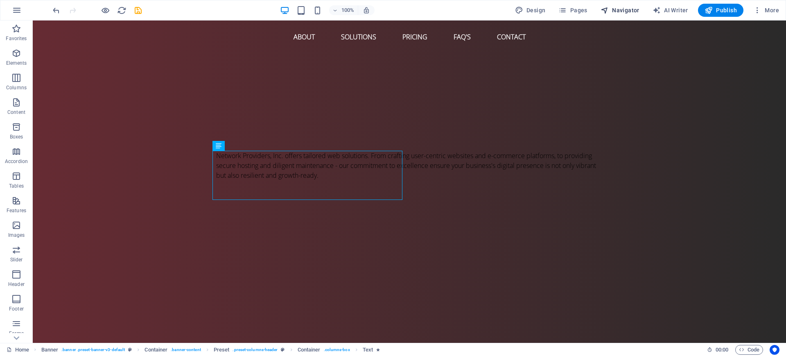
click at [626, 7] on span "Navigator" at bounding box center [620, 10] width 39 height 8
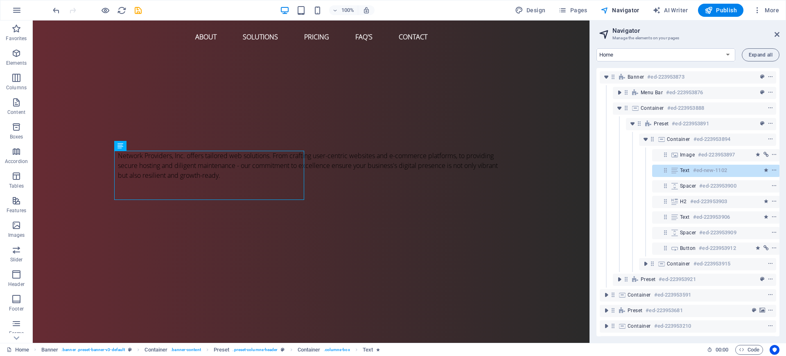
scroll to position [0, 2]
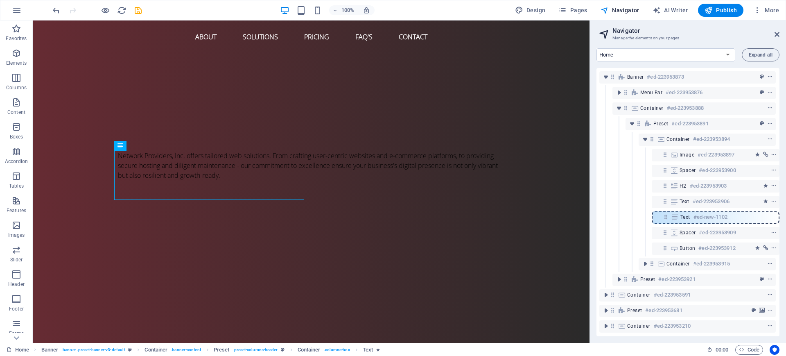
drag, startPoint x: 665, startPoint y: 168, endPoint x: 667, endPoint y: 217, distance: 48.8
click at [629, 217] on div "Banner #ed-223953873 Menu Bar #ed-223953876 Container #ed-223953888 Preset #ed-…" at bounding box center [688, 202] width 183 height 268
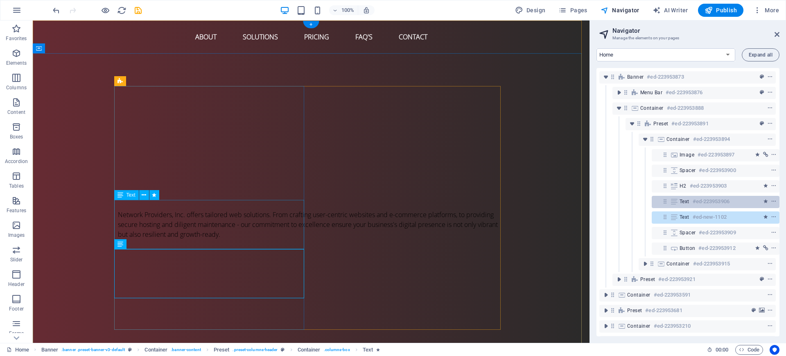
click at [629, 204] on div at bounding box center [758, 202] width 38 height 10
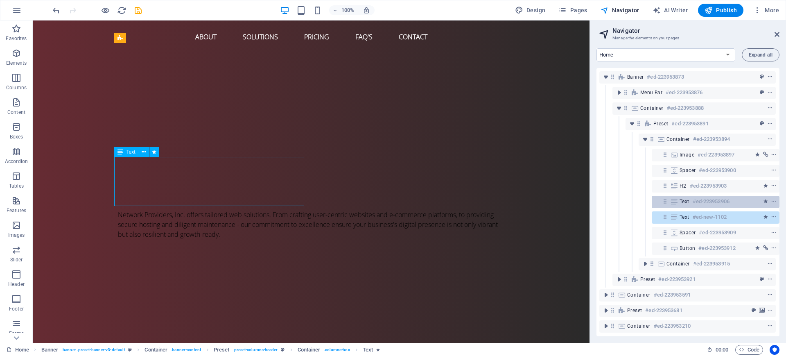
scroll to position [43, 0]
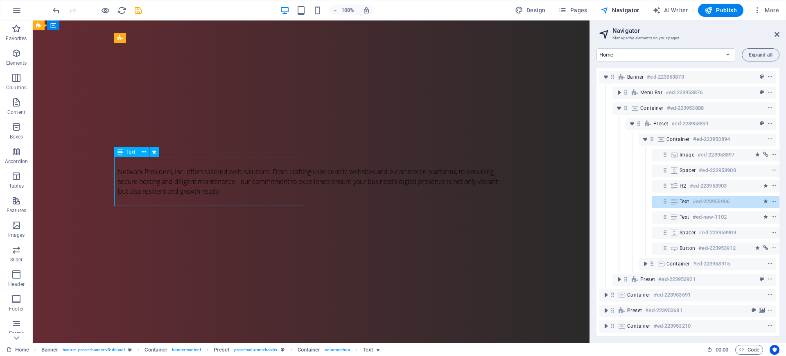
click at [629, 202] on icon "context-menu" at bounding box center [774, 202] width 6 height 6
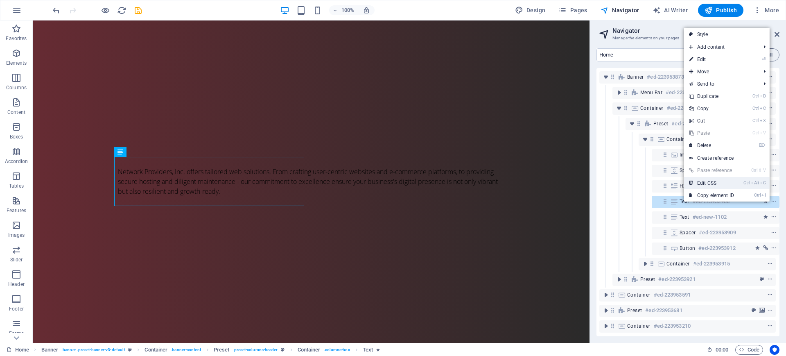
click at [629, 177] on link "Ctrl Alt C Edit CSS" at bounding box center [711, 183] width 55 height 12
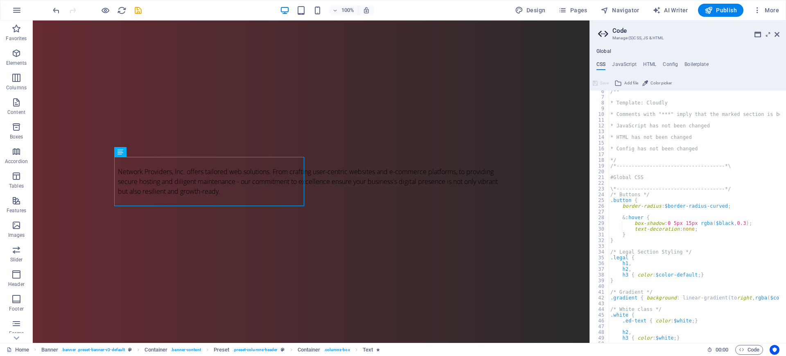
scroll to position [0, 0]
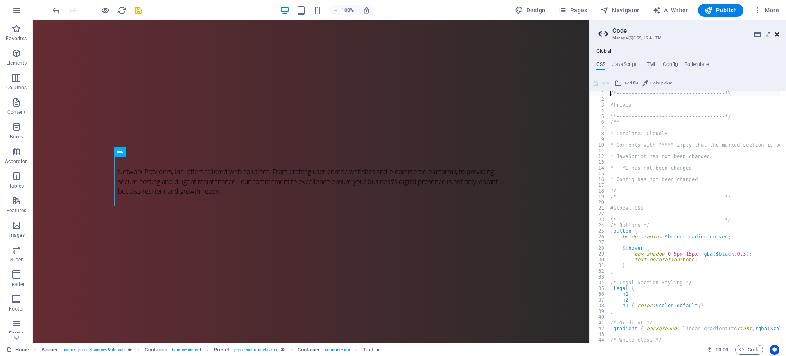
click at [629, 36] on icon at bounding box center [777, 34] width 5 height 7
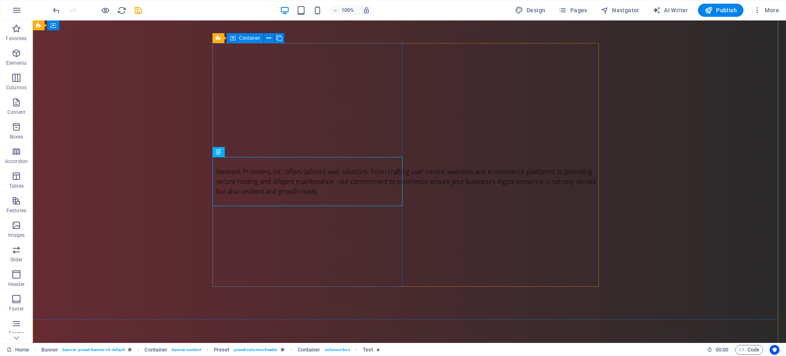
click at [339, 187] on div "Design. Build. Host. Excel. Network Providers Inc. offers tailored web solution…" at bounding box center [409, 135] width 387 height 185
click at [332, 196] on div "Network Providers, Inc. offers tailored web solutions. From crafting user-centr…" at bounding box center [409, 181] width 387 height 29
click at [331, 196] on div "Network Providers, Inc. offers tailored web solutions. From crafting user-centr…" at bounding box center [409, 181] width 387 height 29
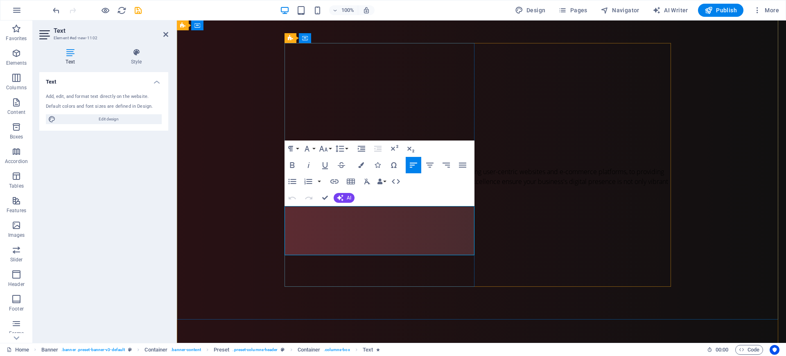
click at [341, 196] on span "Network Providers, Inc. offers tailored web solutions. From crafting user-centr…" at bounding box center [478, 181] width 380 height 29
click at [371, 196] on span "Network Providers, Inc. offers tailored web solutions. From crafting user-centr…" at bounding box center [478, 181] width 380 height 29
click at [367, 103] on div "Design. Build. Host. Excel. Network Providers Inc. offers tailored web solution…" at bounding box center [481, 135] width 387 height 185
click at [510, 124] on div "Design. Build. Host. Excel. Network Providers Inc. offers tailored web solution…" at bounding box center [481, 135] width 387 height 185
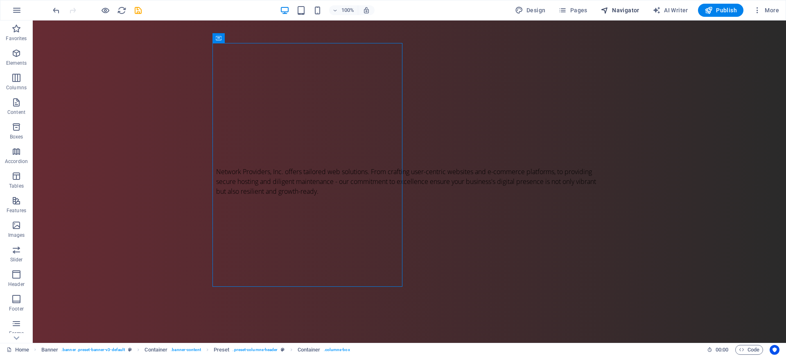
click at [615, 9] on span "Navigator" at bounding box center [620, 10] width 39 height 8
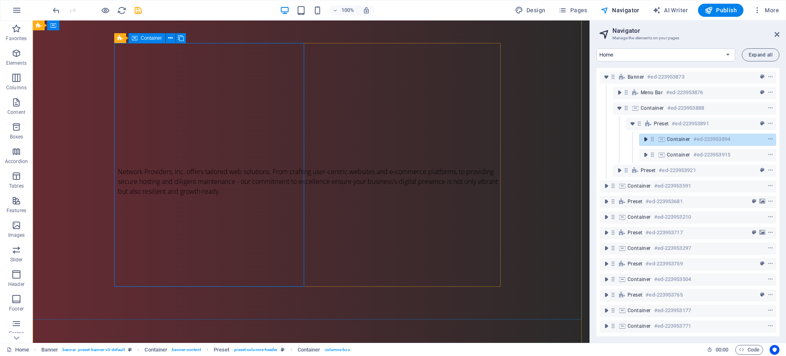
click at [629, 139] on icon "toggle-expand" at bounding box center [646, 139] width 8 height 8
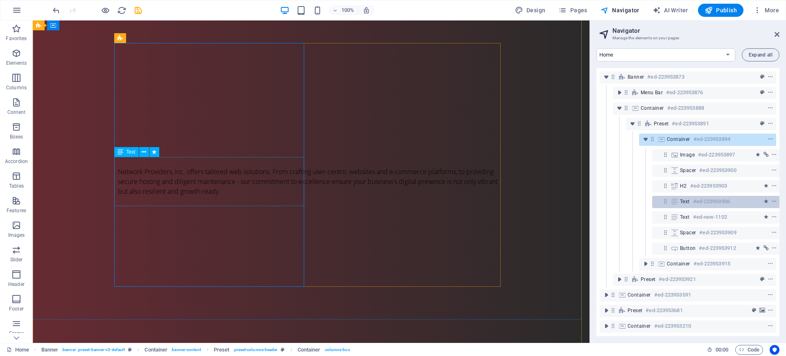
click at [629, 203] on h6 "#ed-223953906" at bounding box center [711, 202] width 37 height 10
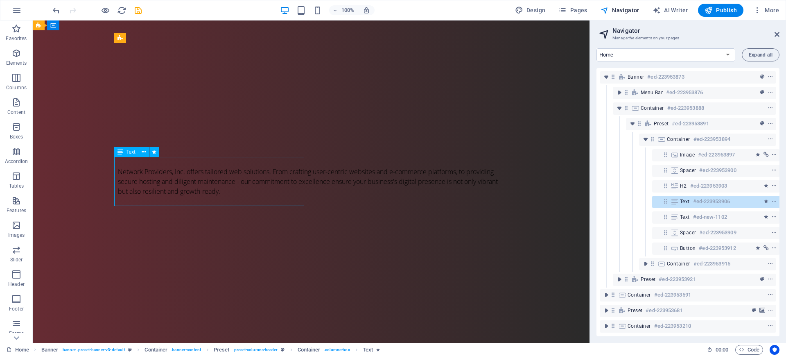
scroll to position [4, 2]
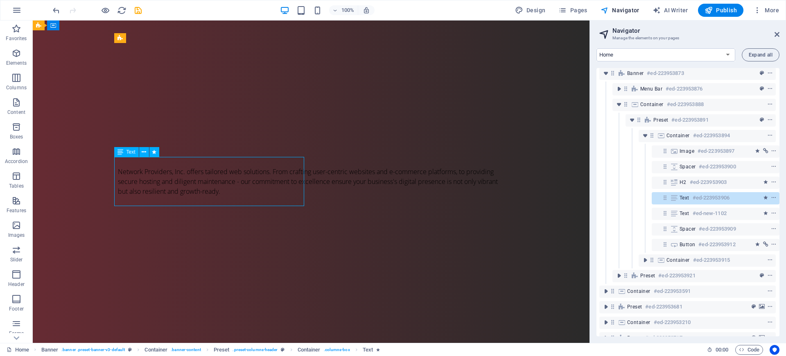
click at [629, 203] on div "Text #ed-223953906" at bounding box center [716, 198] width 128 height 12
click at [629, 202] on h6 "#ed-223953906" at bounding box center [711, 198] width 37 height 10
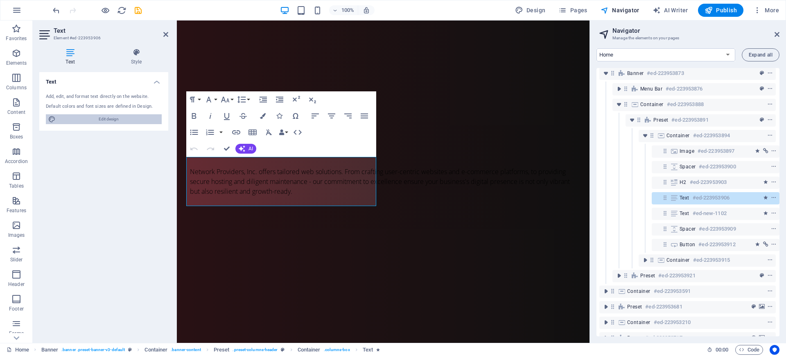
click at [109, 121] on span "Edit design" at bounding box center [108, 119] width 101 height 10
select select "px"
select select "400"
select select "px"
select select "700"
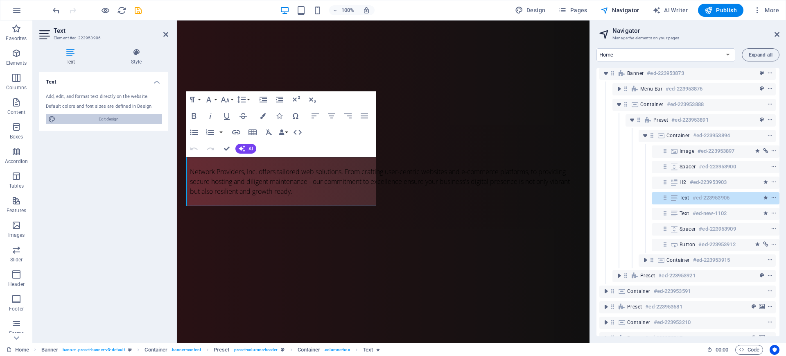
select select "px"
select select "rem"
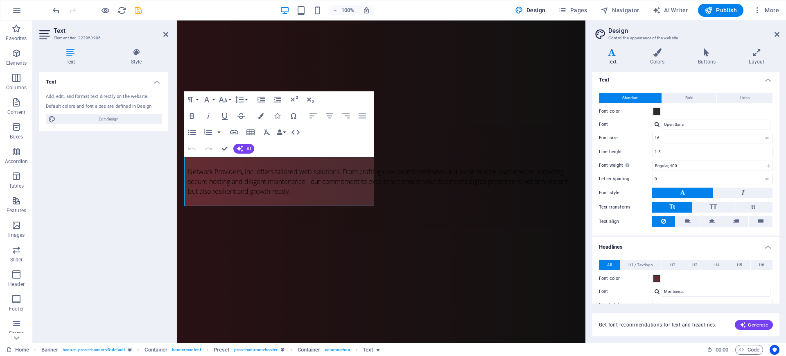
scroll to position [0, 0]
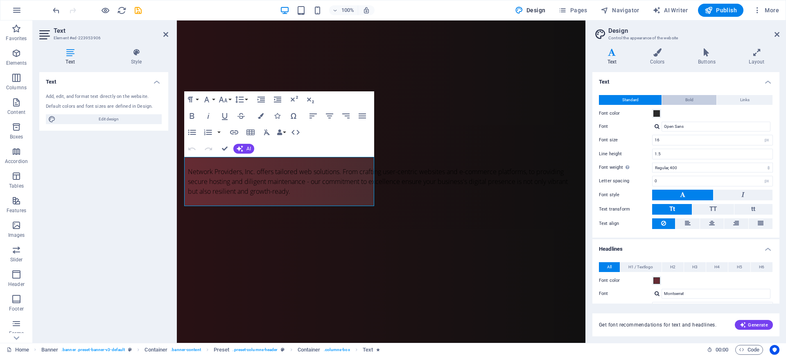
click at [629, 101] on button "Bold" at bounding box center [689, 100] width 54 height 10
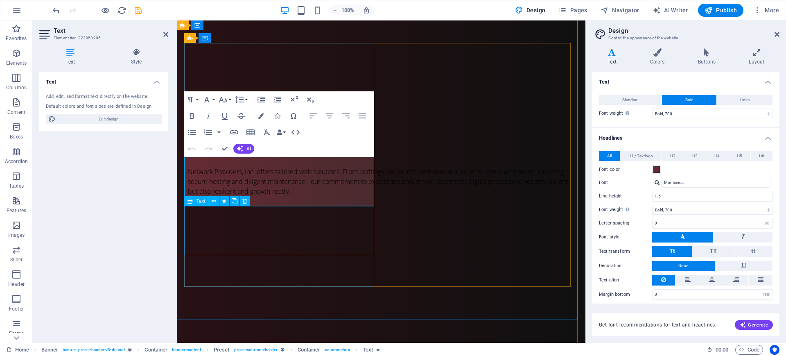
click at [274, 196] on div "Network Providers, Inc. offers tailored web solutions. From crafting user-centr…" at bounding box center [381, 181] width 387 height 29
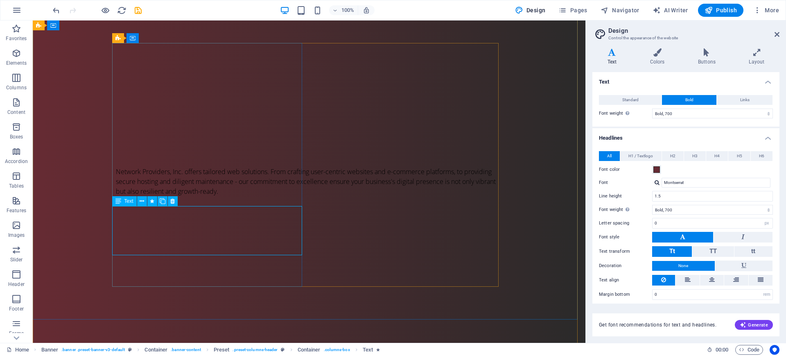
click at [266, 196] on div "Network Providers, Inc. offers tailored web solutions. From crafting user-centr…" at bounding box center [309, 181] width 387 height 29
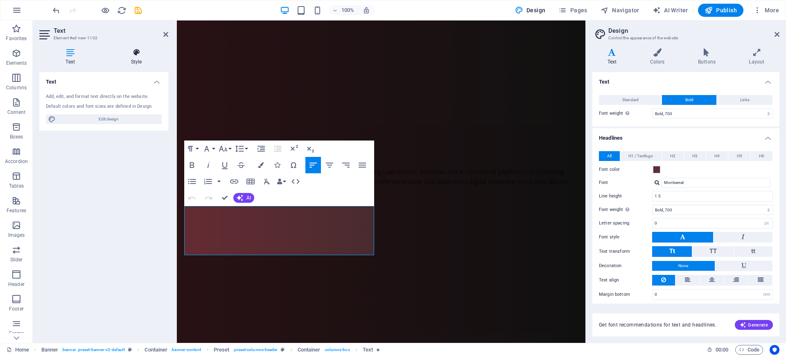
click at [142, 57] on h4 "Style" at bounding box center [136, 56] width 64 height 17
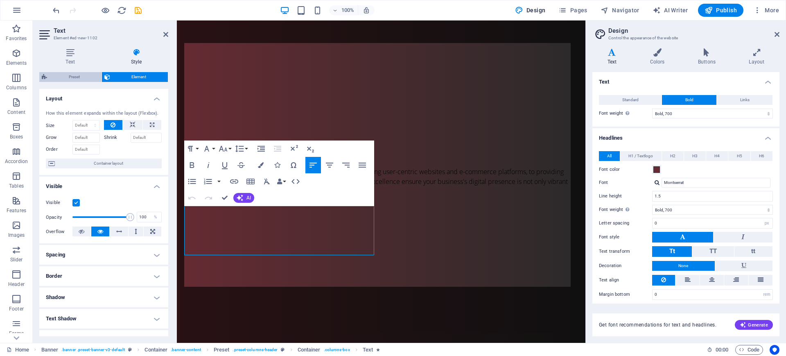
click at [90, 77] on span "Preset" at bounding box center [75, 77] width 50 height 10
select select "px"
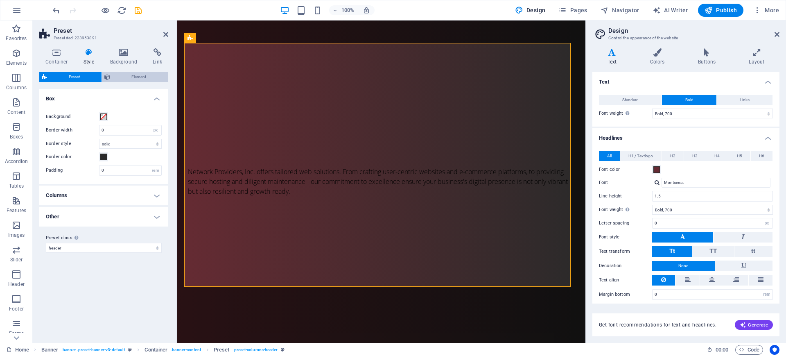
click at [122, 78] on span "Element" at bounding box center [139, 77] width 53 height 10
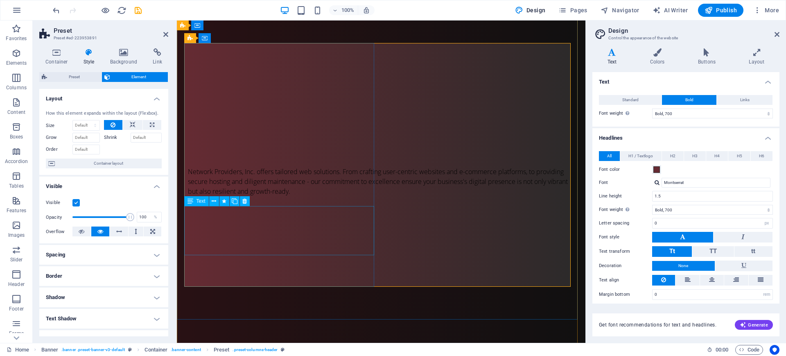
click at [262, 196] on div "Network Providers, Inc. offers tailored web solutions. From crafting user-centr…" at bounding box center [381, 181] width 387 height 29
click at [311, 196] on div "Network Providers, Inc. offers tailored web solutions. From crafting user-centr…" at bounding box center [381, 181] width 387 height 29
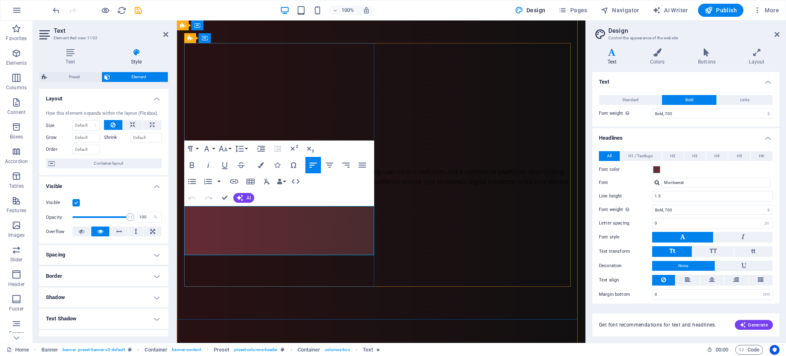
click at [264, 196] on span "Network Providers, Inc. offers tailored web solutions. From crafting user-centr…" at bounding box center [378, 181] width 380 height 29
click at [70, 60] on h4 "Text" at bounding box center [71, 56] width 65 height 17
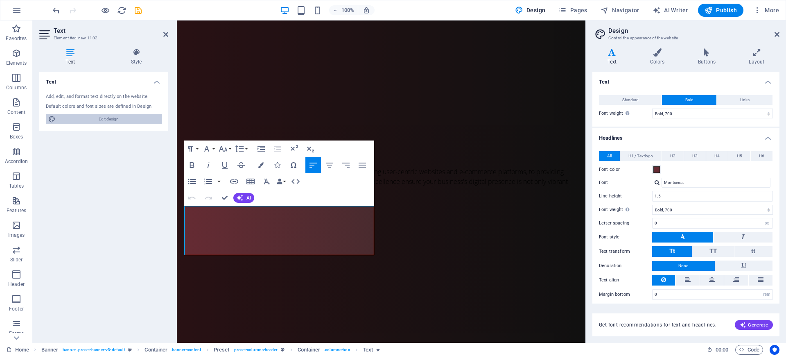
click at [81, 118] on span "Edit design" at bounding box center [108, 119] width 101 height 10
click at [629, 167] on label "Font color" at bounding box center [625, 170] width 53 height 10
click at [629, 167] on button "Font color" at bounding box center [656, 169] width 9 height 9
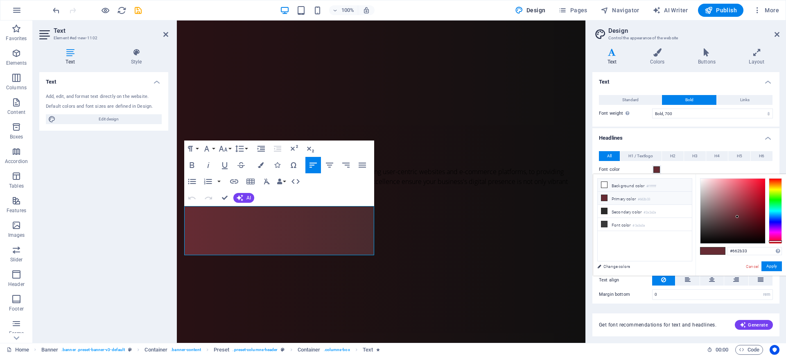
click at [629, 185] on small "#ffffff" at bounding box center [652, 186] width 10 height 6
type input "#ffffff"
click at [629, 139] on h4 "Headlines" at bounding box center [685, 135] width 187 height 15
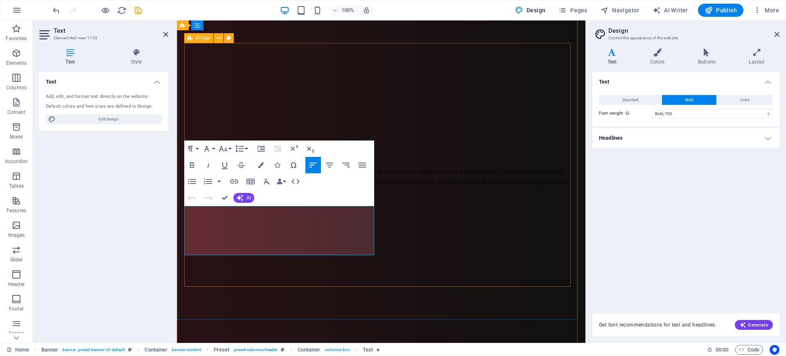
click at [423, 231] on div at bounding box center [381, 360] width 387 height 258
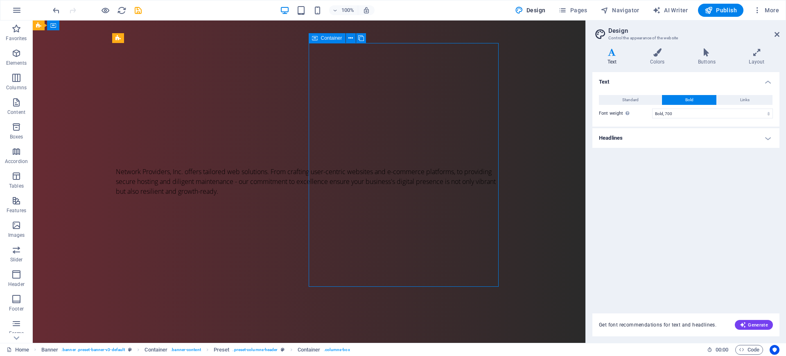
click at [216, 196] on div "Network Providers, Inc. offers tailored web solutions. From crafting user-centr…" at bounding box center [309, 181] width 387 height 29
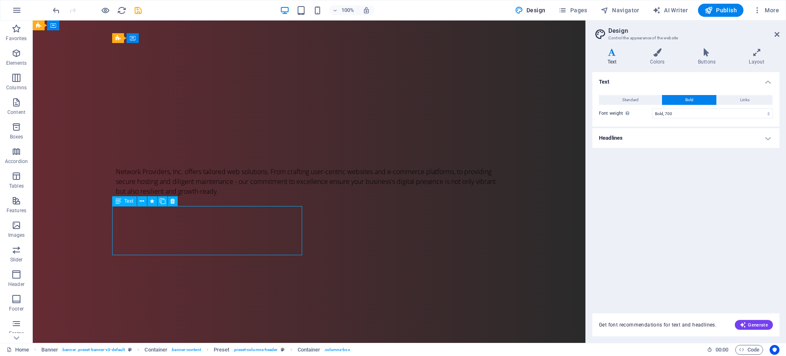
click at [216, 196] on div "Network Providers, Inc. offers tailored web solutions. From crafting user-centr…" at bounding box center [309, 181] width 387 height 29
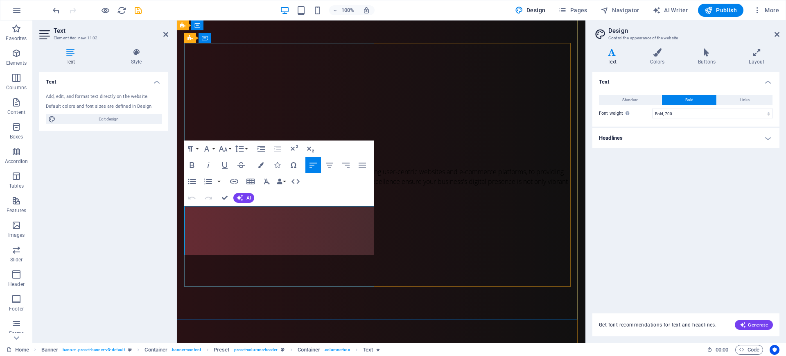
click at [277, 196] on span "Network Providers, Inc. offers tailored web solutions. From crafting user-centr…" at bounding box center [378, 181] width 380 height 29
click at [256, 165] on button "Colors" at bounding box center [261, 165] width 16 height 16
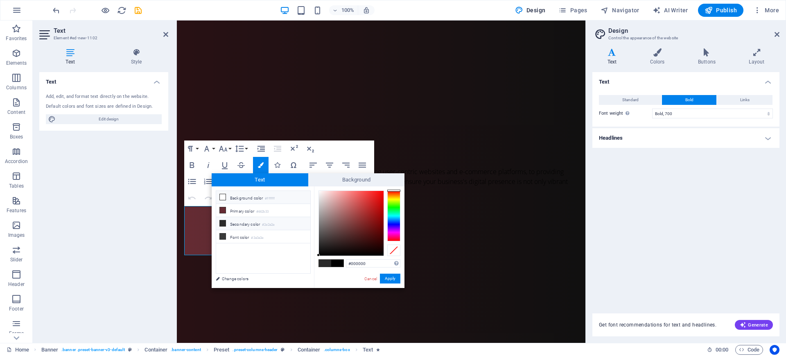
click at [238, 201] on li "Background color #ffffff" at bounding box center [263, 197] width 94 height 13
type input "#ffffff"
click at [388, 280] on button "Apply" at bounding box center [390, 279] width 20 height 10
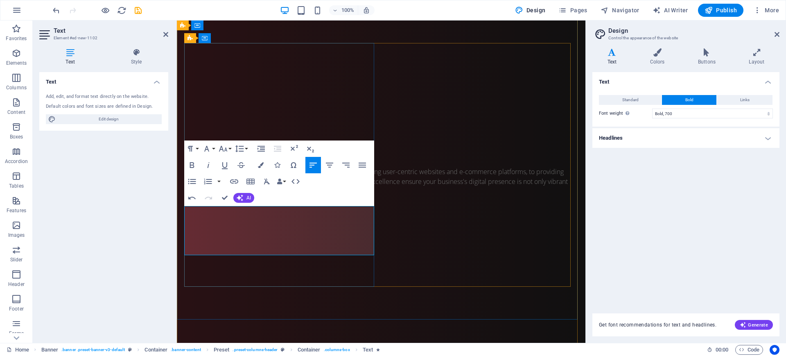
click at [361, 196] on p "Network Providers, Inc. offers tailored web solutions. From crafting user-centr…" at bounding box center [381, 181] width 387 height 29
click at [619, 61] on h4 "Text" at bounding box center [613, 56] width 43 height 17
click at [629, 138] on h4 "Headlines" at bounding box center [685, 138] width 187 height 20
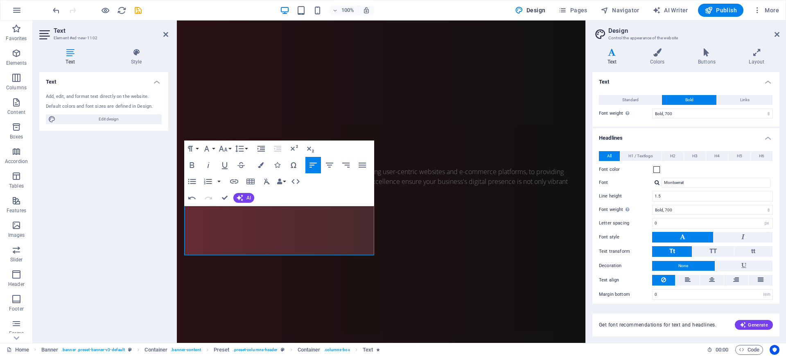
click at [629, 137] on h4 "Headlines" at bounding box center [685, 135] width 187 height 15
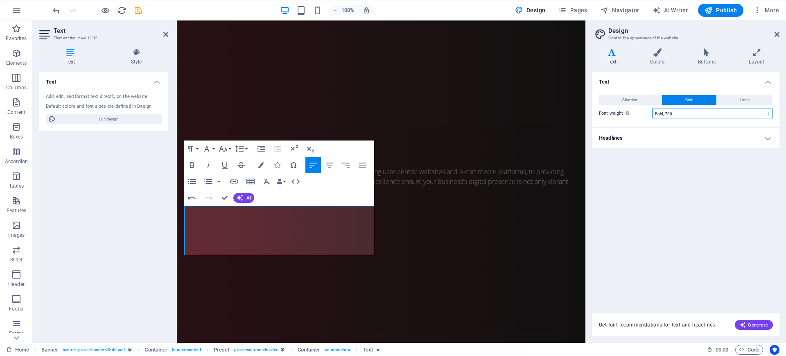
click at [629, 115] on select "Thin, 100 Extra-light, 200 Light, 300 Regular, 400 Medium, 500 Semi-bold, 600 B…" at bounding box center [712, 114] width 121 height 10
click at [563, 231] on div at bounding box center [381, 360] width 387 height 258
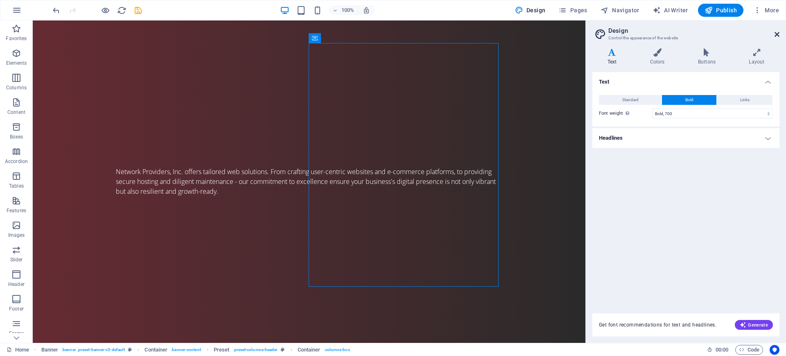
click at [629, 31] on icon at bounding box center [777, 34] width 5 height 7
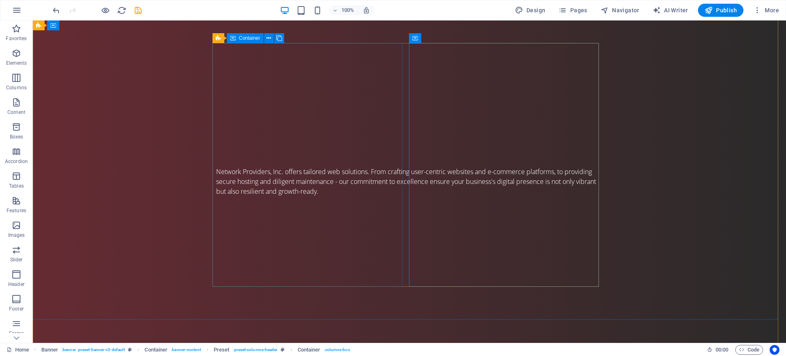
click at [347, 185] on div "Design. Build. Host. Excel. Network Providers Inc. offers tailored web solution…" at bounding box center [409, 135] width 387 height 185
click at [619, 12] on span "Navigator" at bounding box center [620, 10] width 39 height 8
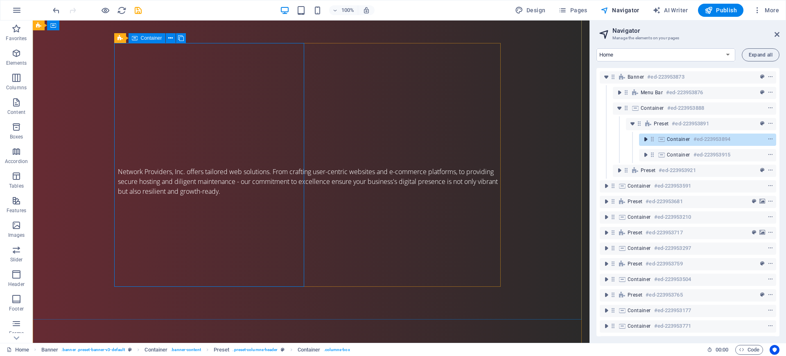
click at [629, 138] on icon "toggle-expand" at bounding box center [646, 139] width 8 height 8
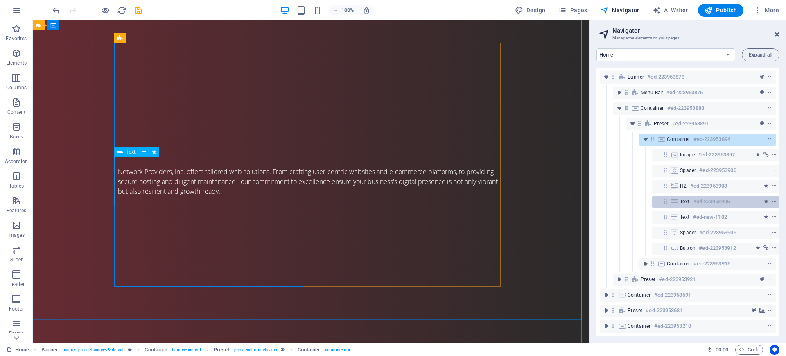
click at [629, 200] on h6 "#ed-223953906" at bounding box center [711, 202] width 37 height 10
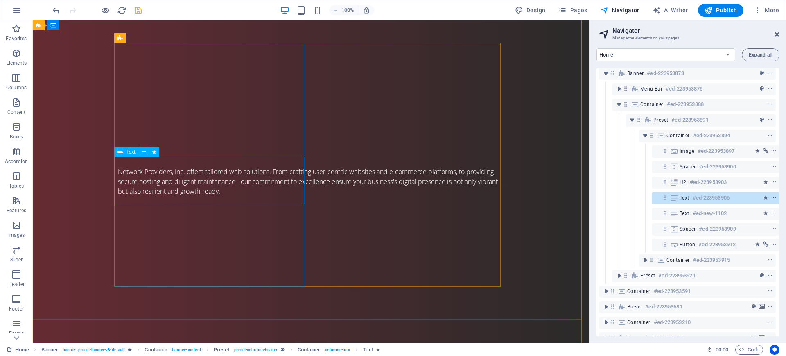
click at [629, 199] on icon "context-menu" at bounding box center [774, 198] width 6 height 6
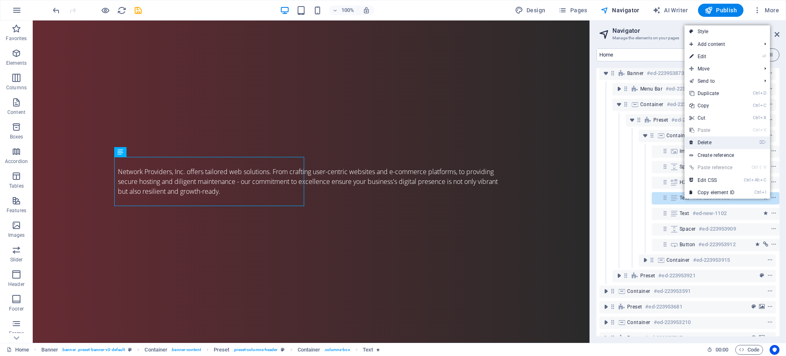
click at [629, 140] on link "⌦ Delete" at bounding box center [712, 142] width 55 height 12
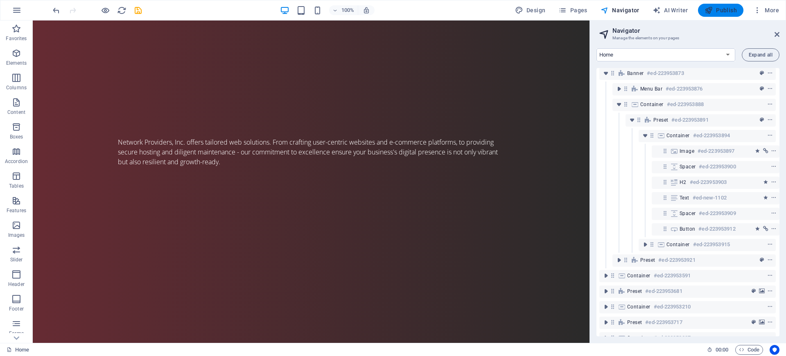
click at [629, 12] on span "Publish" at bounding box center [721, 10] width 32 height 8
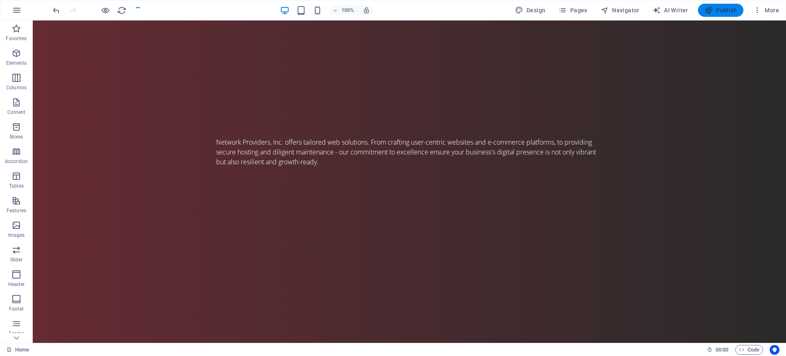
click at [629, 9] on span "Publish" at bounding box center [721, 10] width 32 height 8
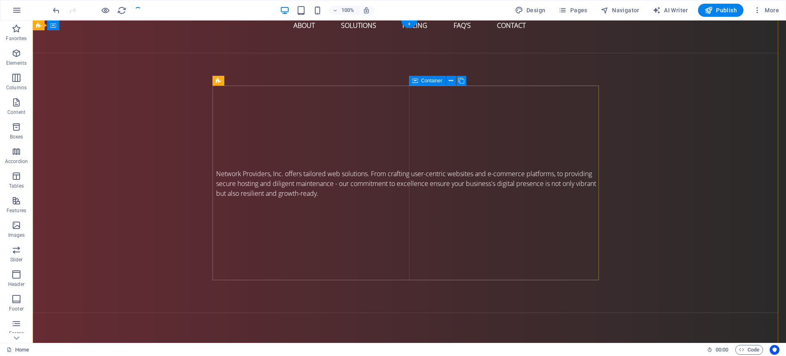
scroll to position [0, 0]
